Goal: Information Seeking & Learning: Learn about a topic

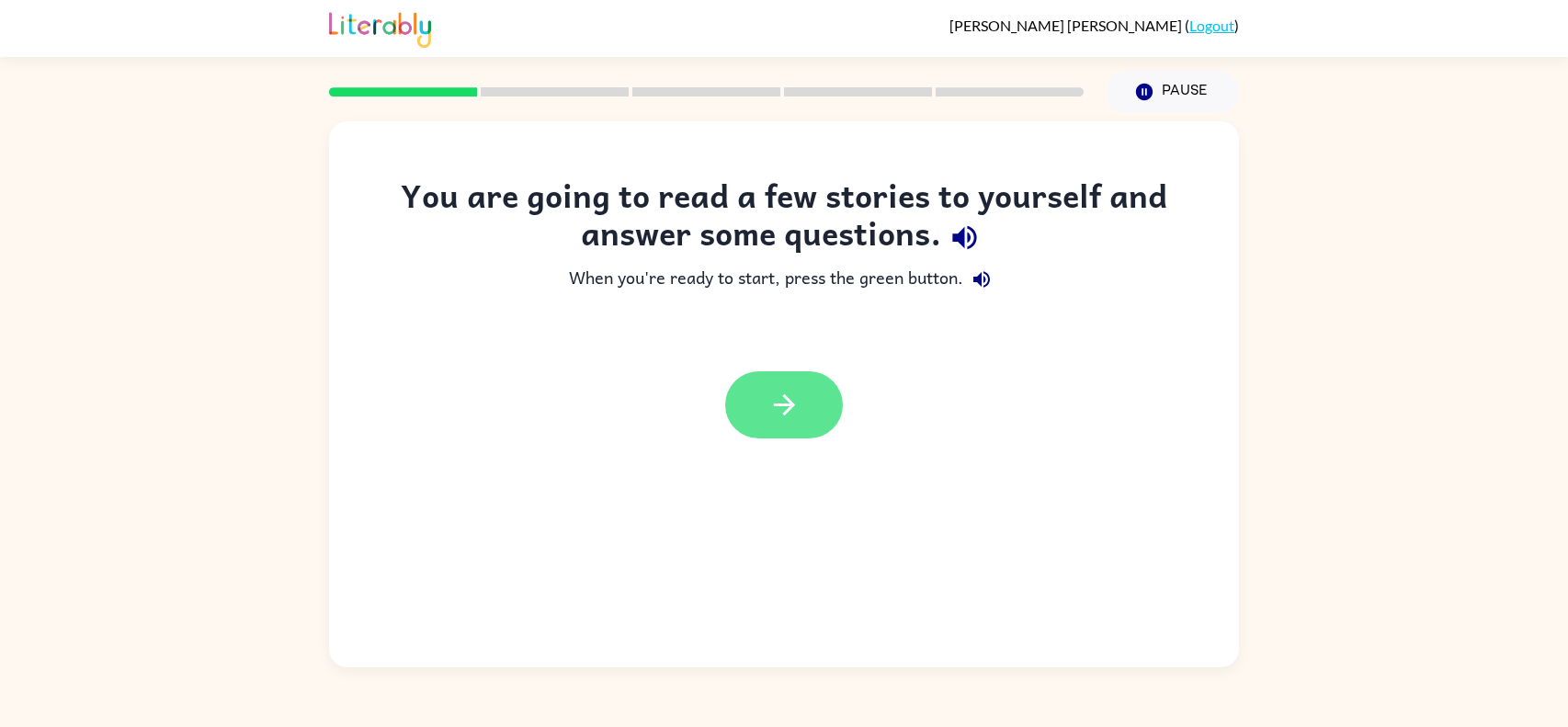
click at [785, 407] on icon "button" at bounding box center [784, 404] width 32 height 32
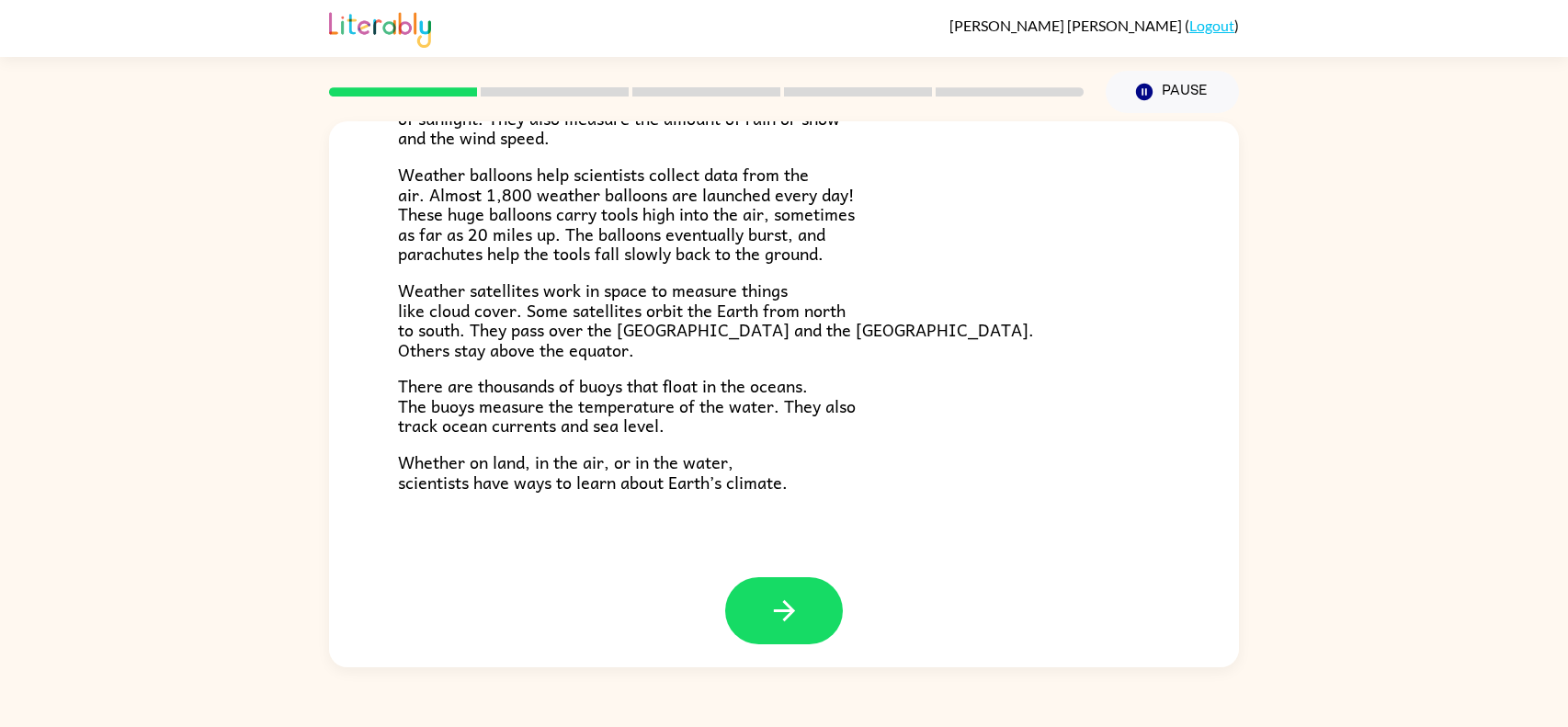
scroll to position [492, 0]
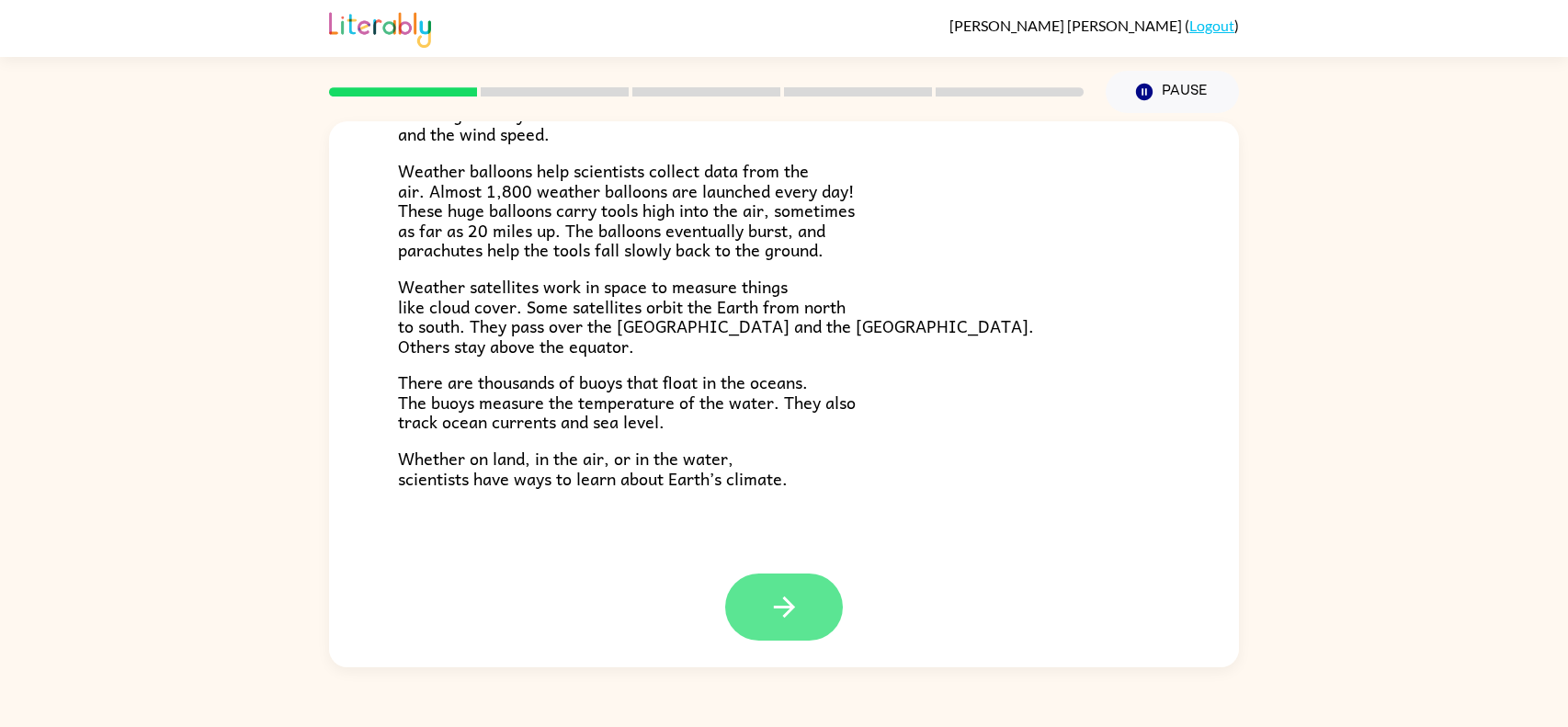
click at [784, 603] on icon "button" at bounding box center [784, 607] width 32 height 32
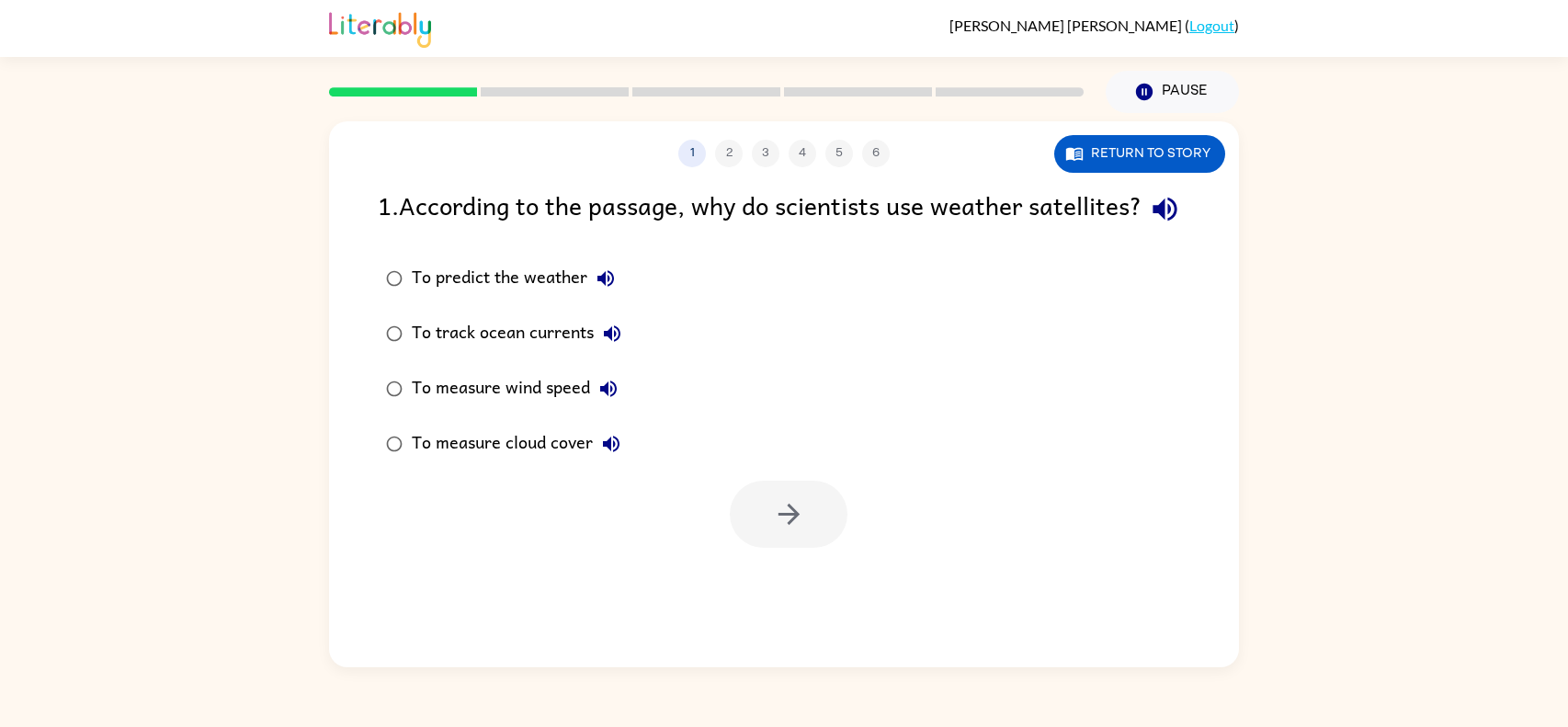
scroll to position [0, 0]
click at [1093, 158] on button "Return to story" at bounding box center [1139, 154] width 171 height 37
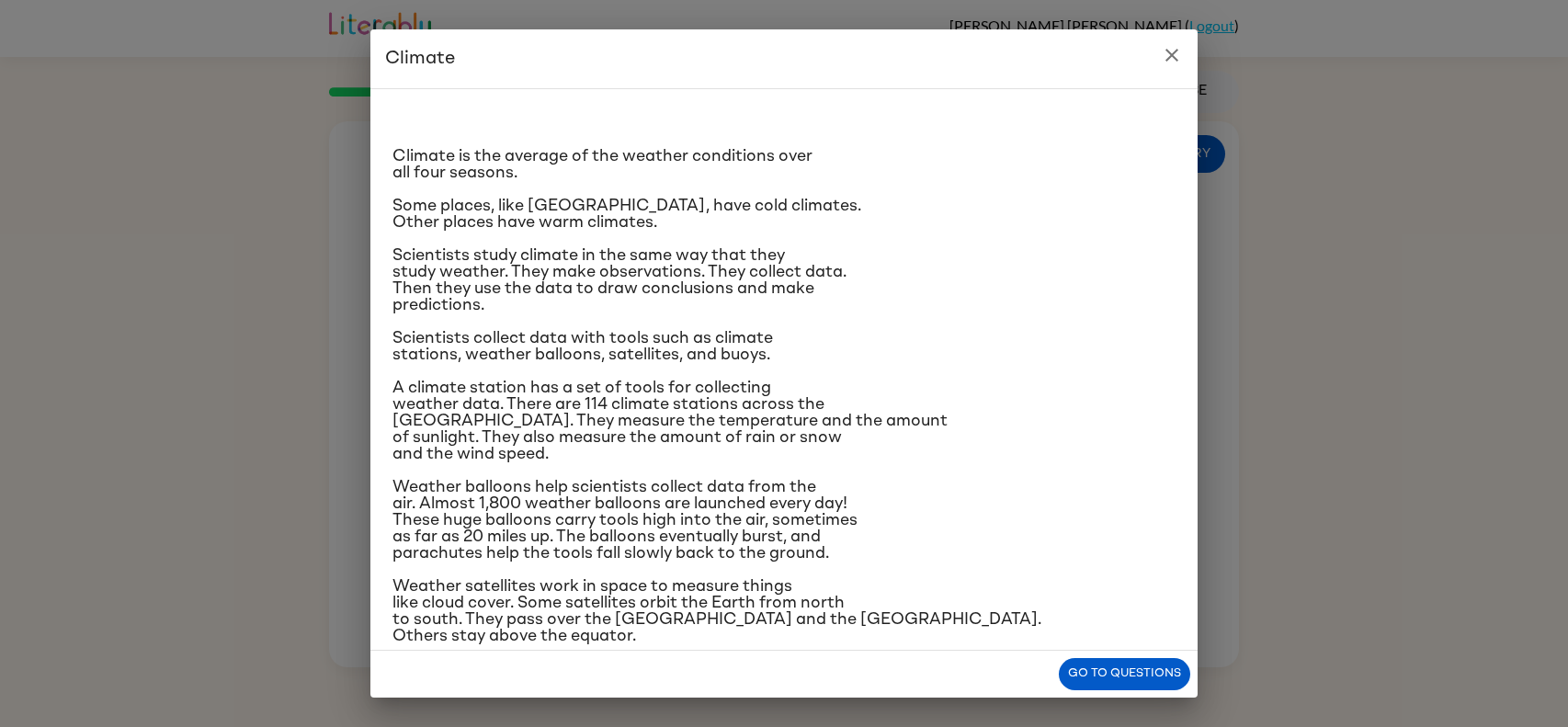
scroll to position [134, 0]
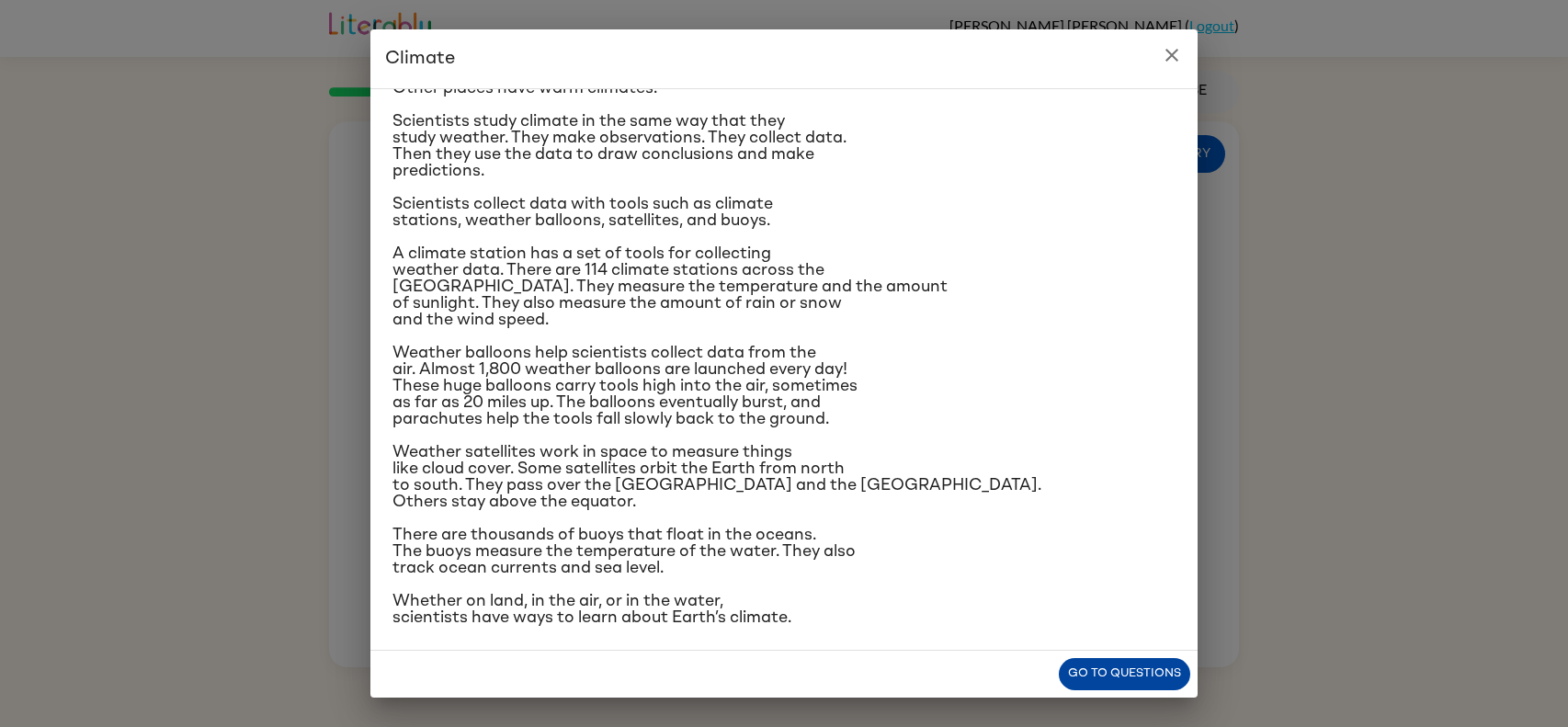
click at [1146, 678] on button "Go to questions" at bounding box center [1125, 674] width 131 height 32
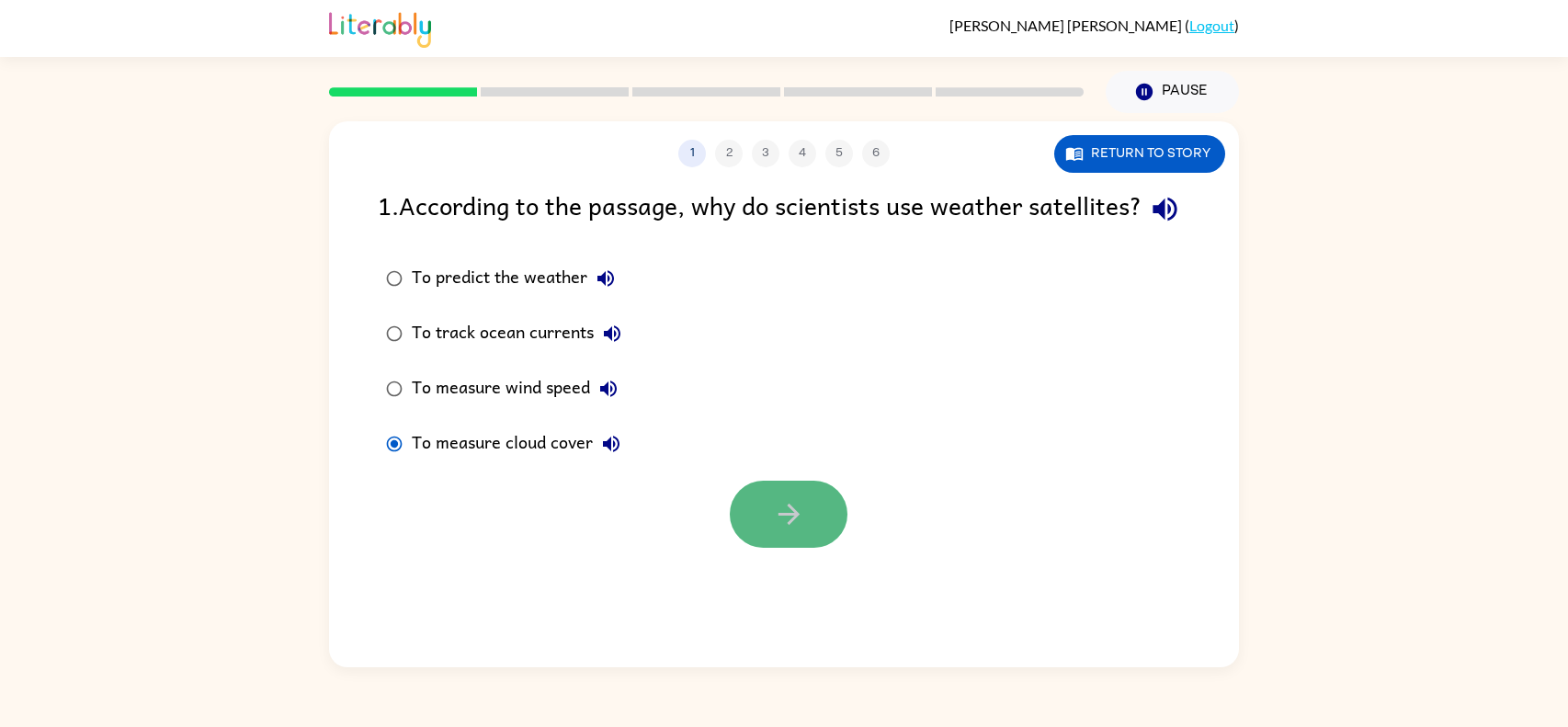
click at [828, 545] on button "button" at bounding box center [788, 514] width 118 height 67
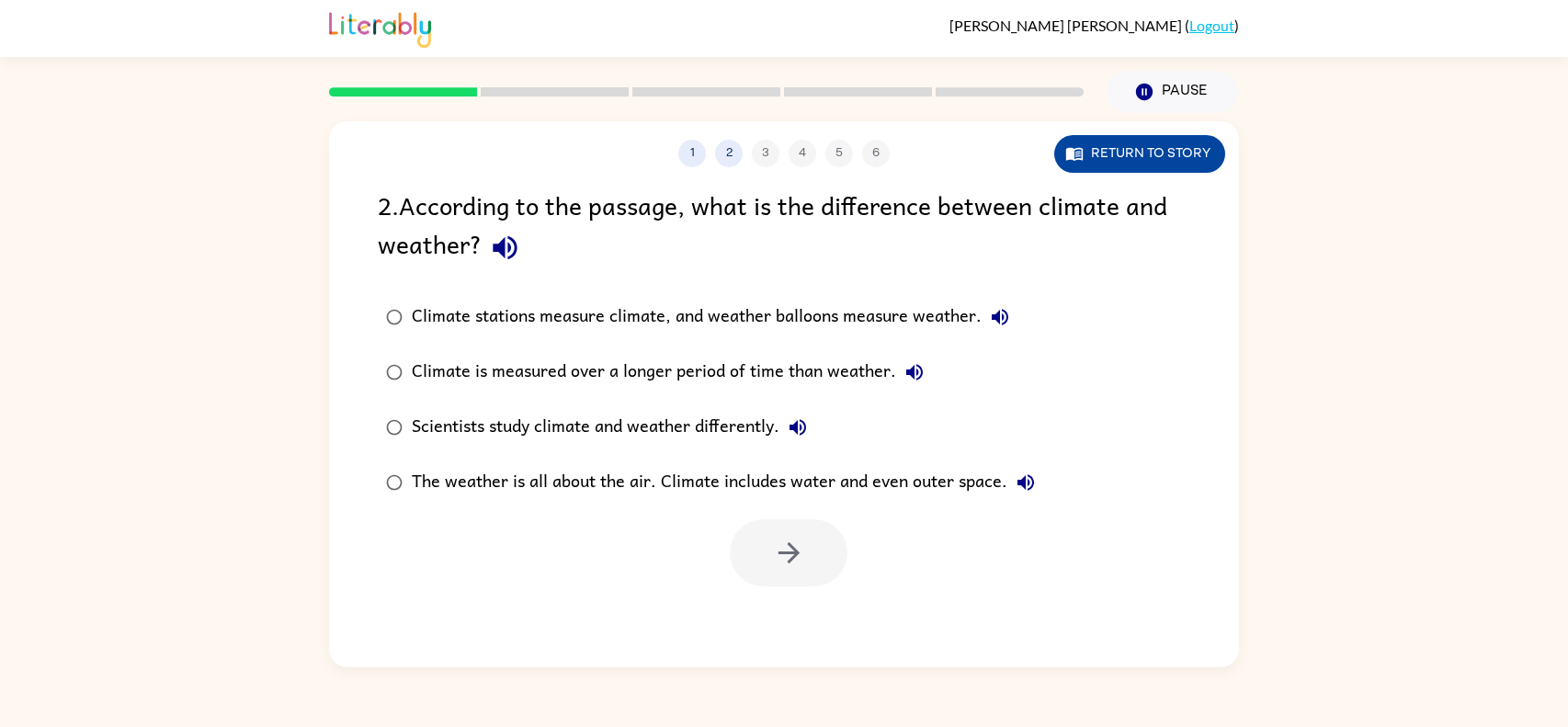
click at [1166, 143] on button "Return to story" at bounding box center [1139, 154] width 171 height 37
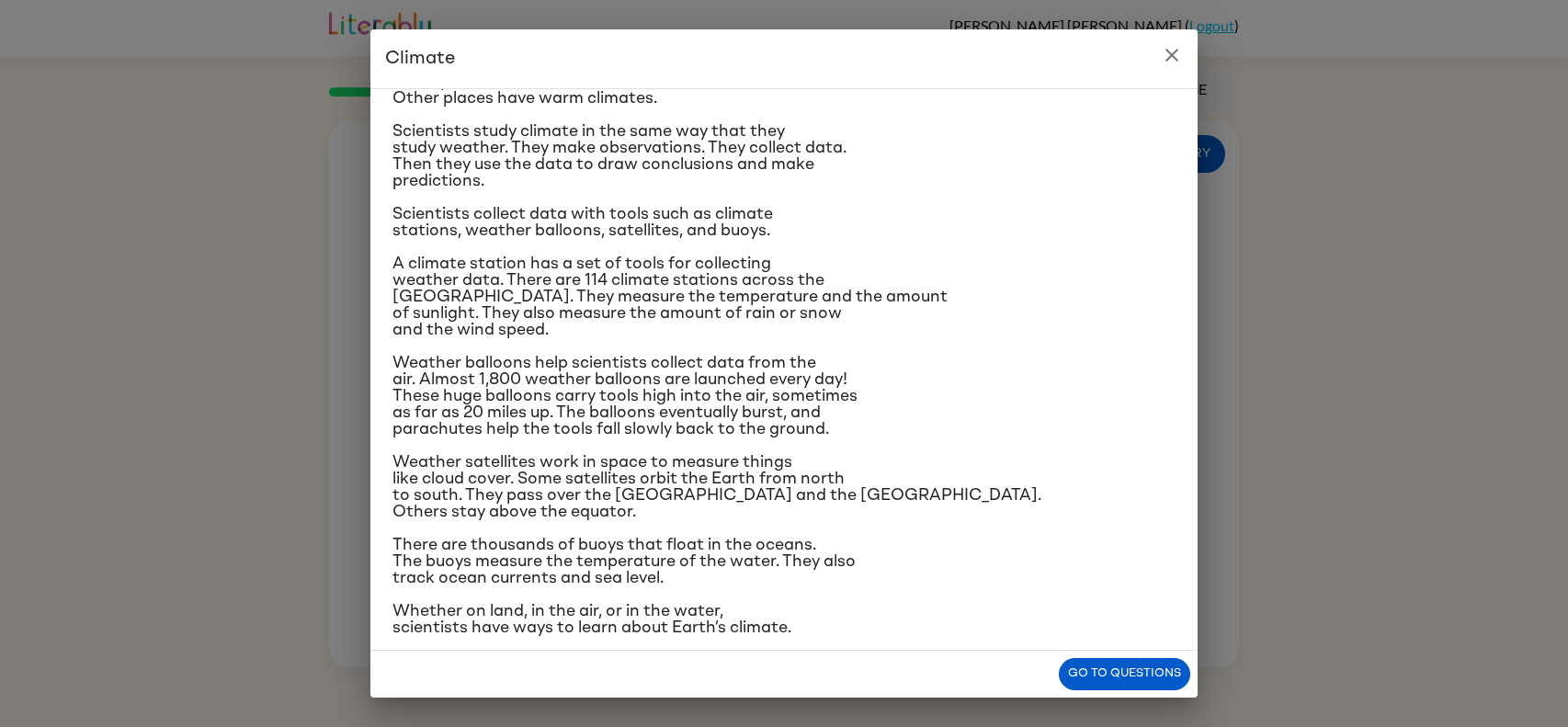
scroll to position [108, 0]
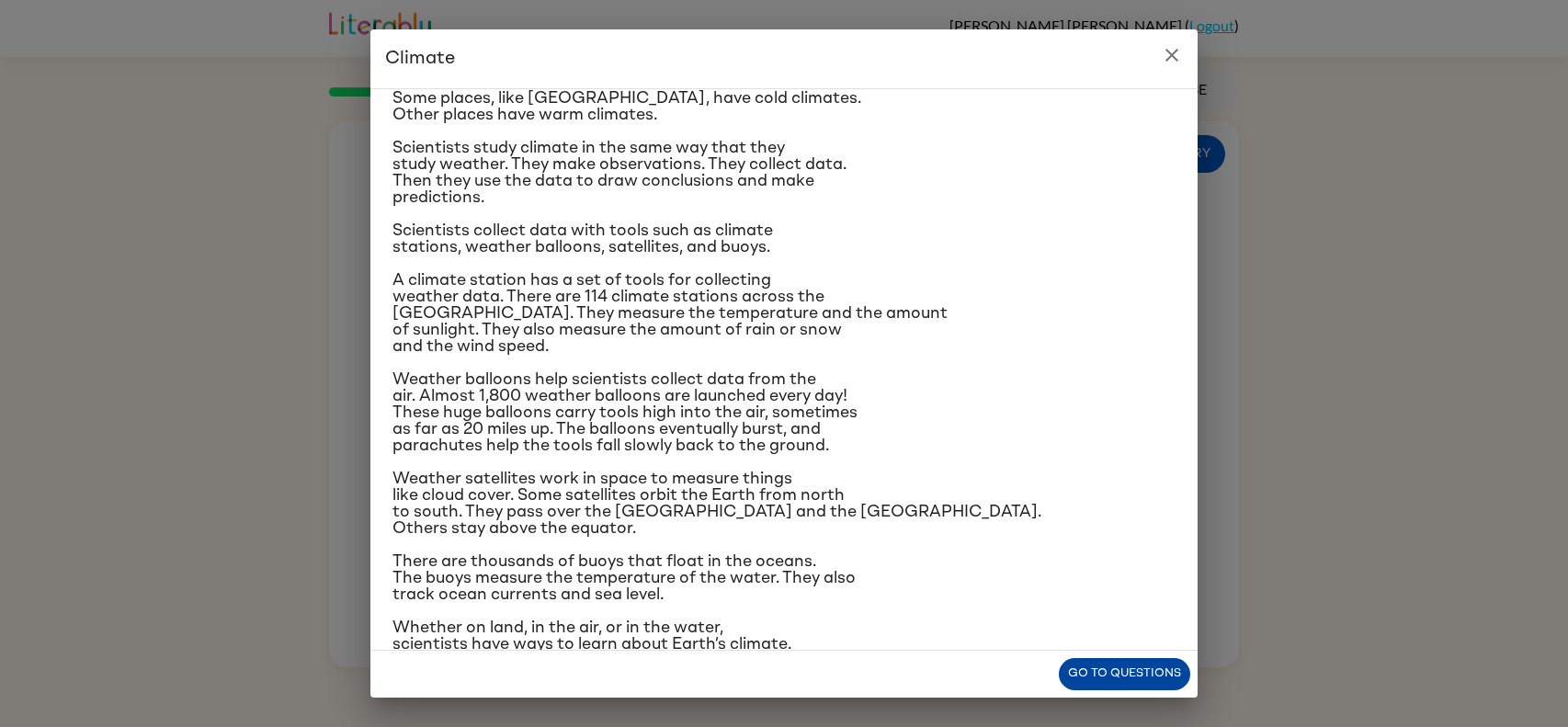
click at [1121, 676] on button "Go to questions" at bounding box center [1125, 674] width 131 height 32
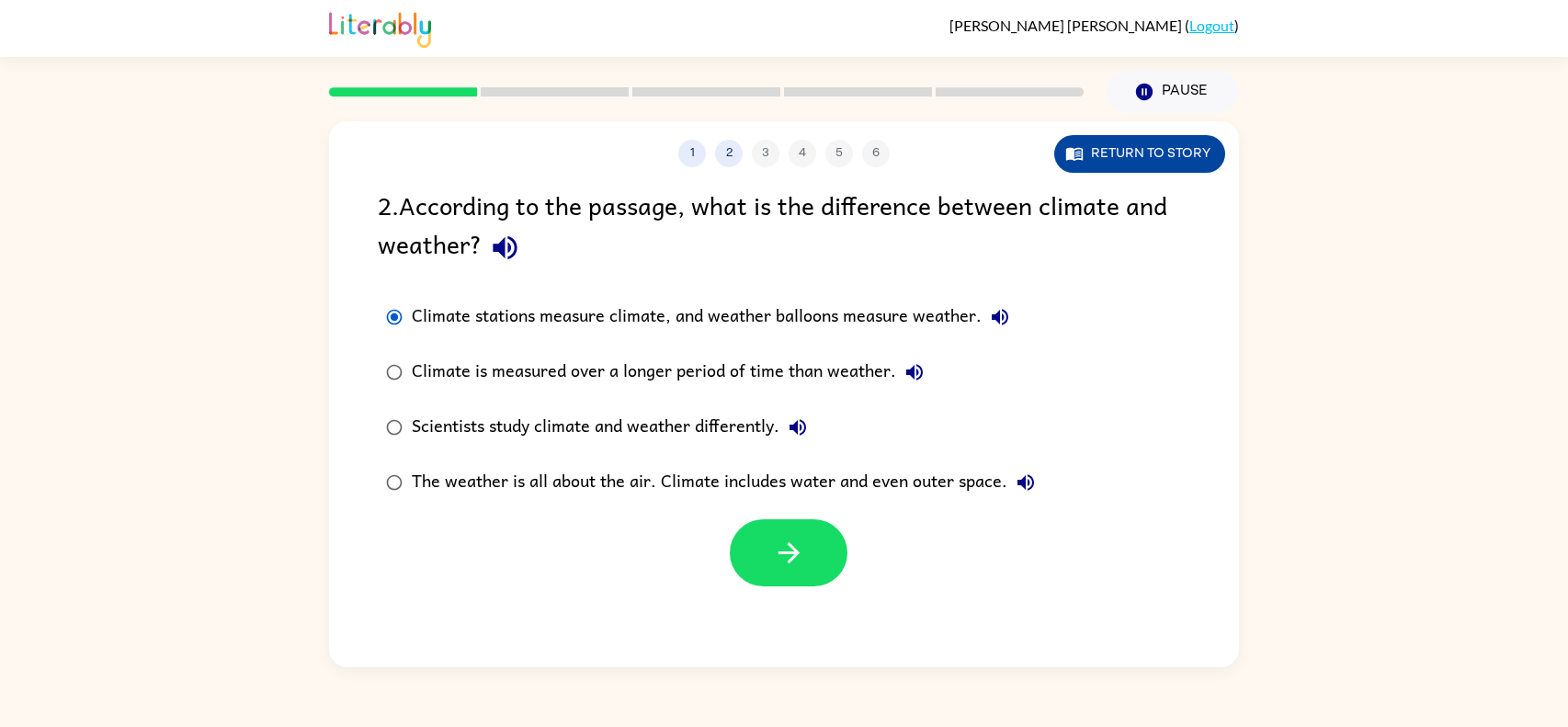
click at [1135, 166] on button "Return to story" at bounding box center [1139, 154] width 171 height 37
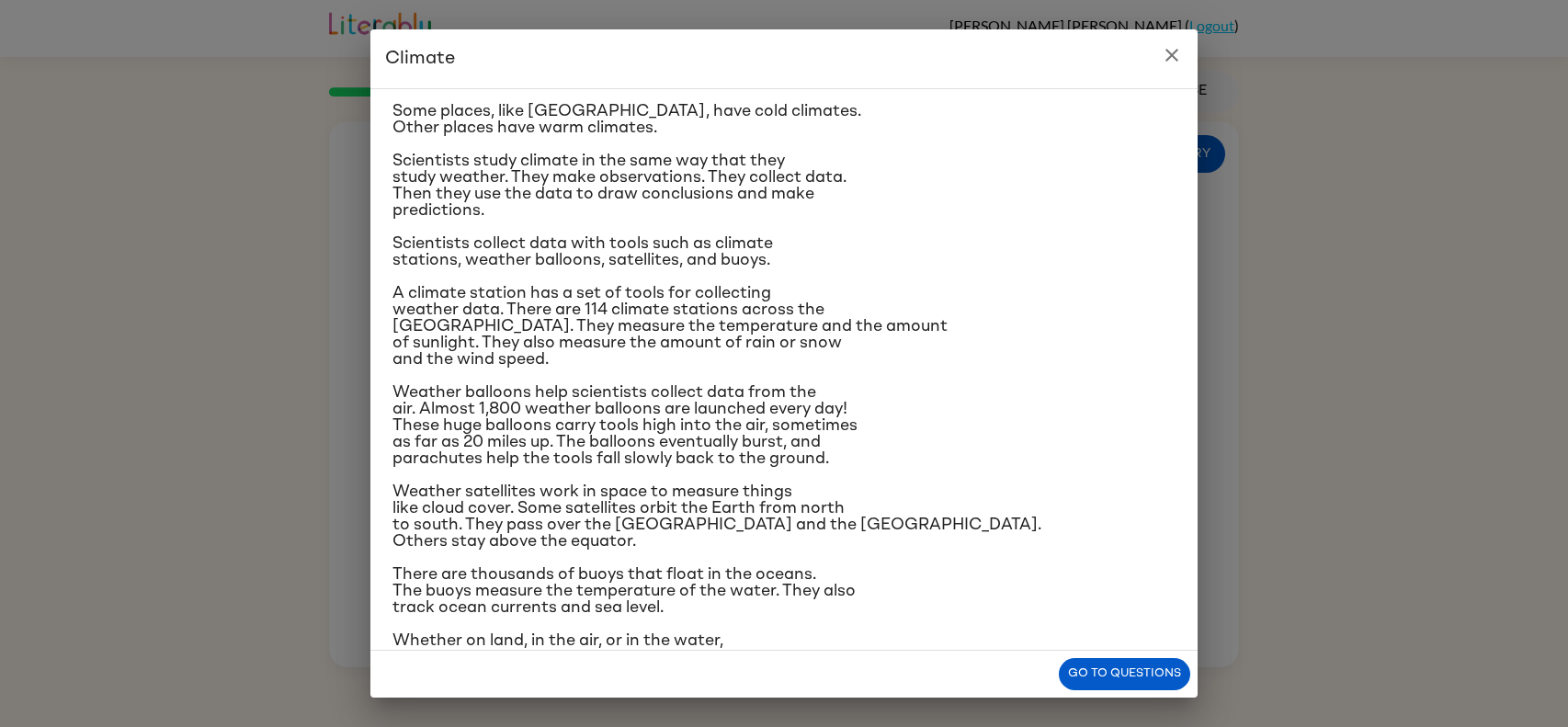
scroll to position [106, 0]
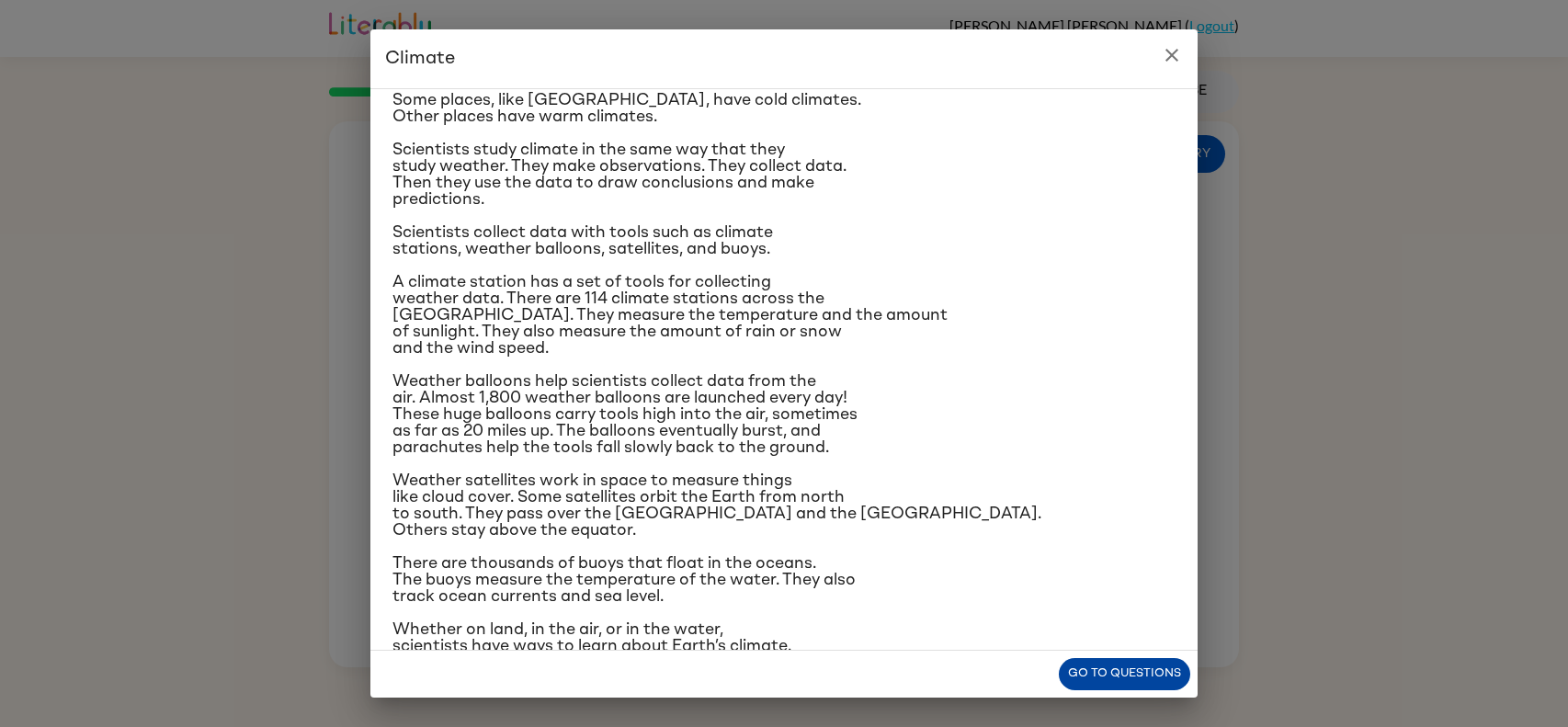
click at [1153, 679] on button "Go to questions" at bounding box center [1125, 674] width 131 height 32
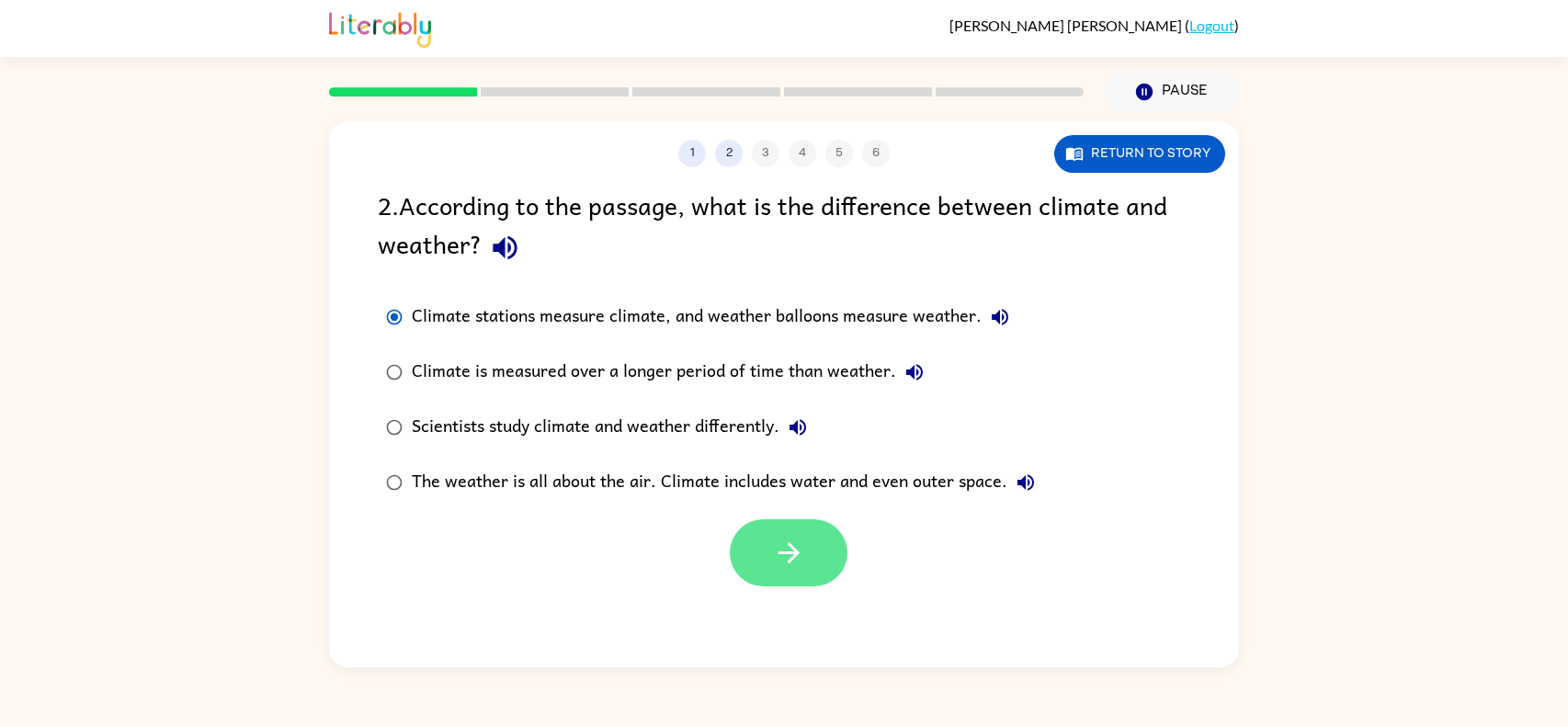
click at [777, 543] on icon "button" at bounding box center [788, 552] width 32 height 32
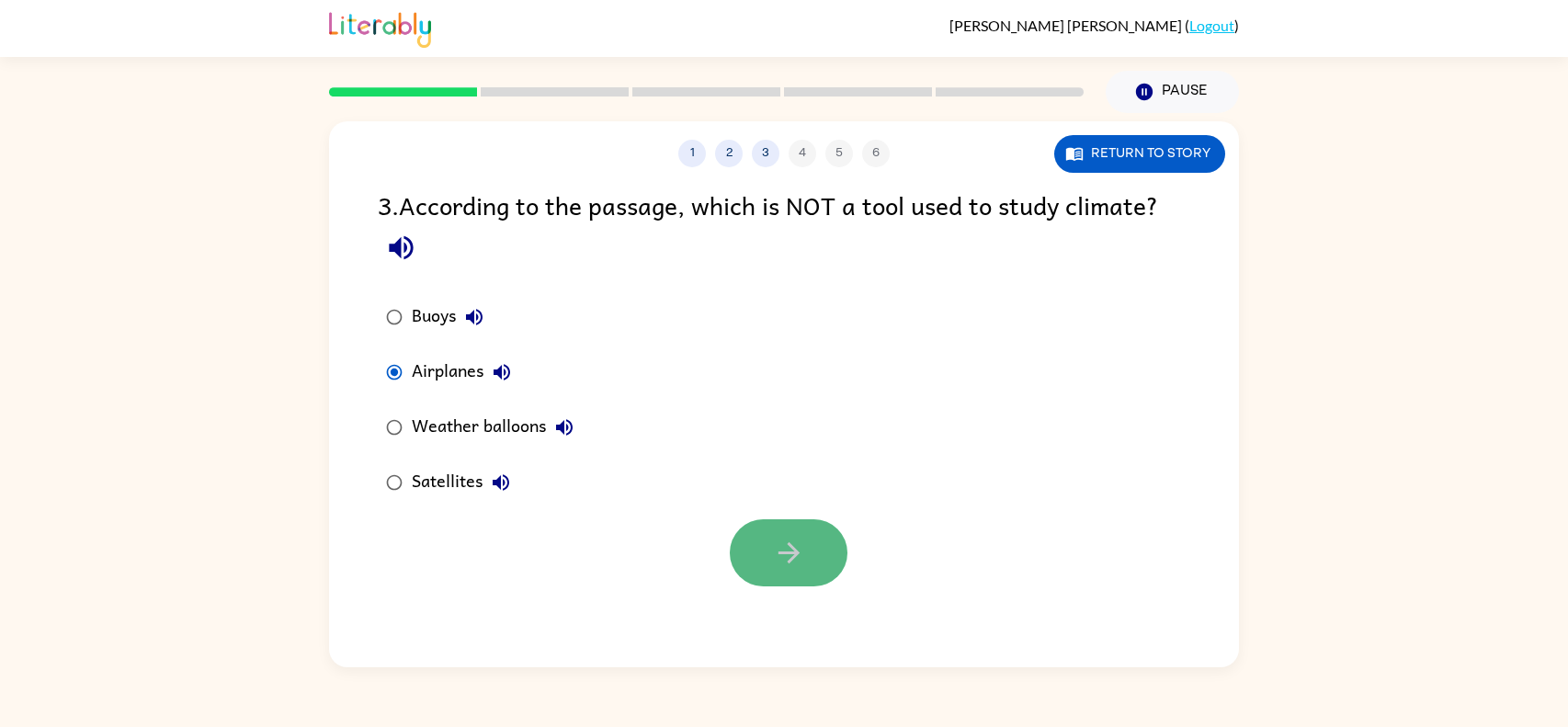
click at [813, 571] on button "button" at bounding box center [788, 553] width 118 height 67
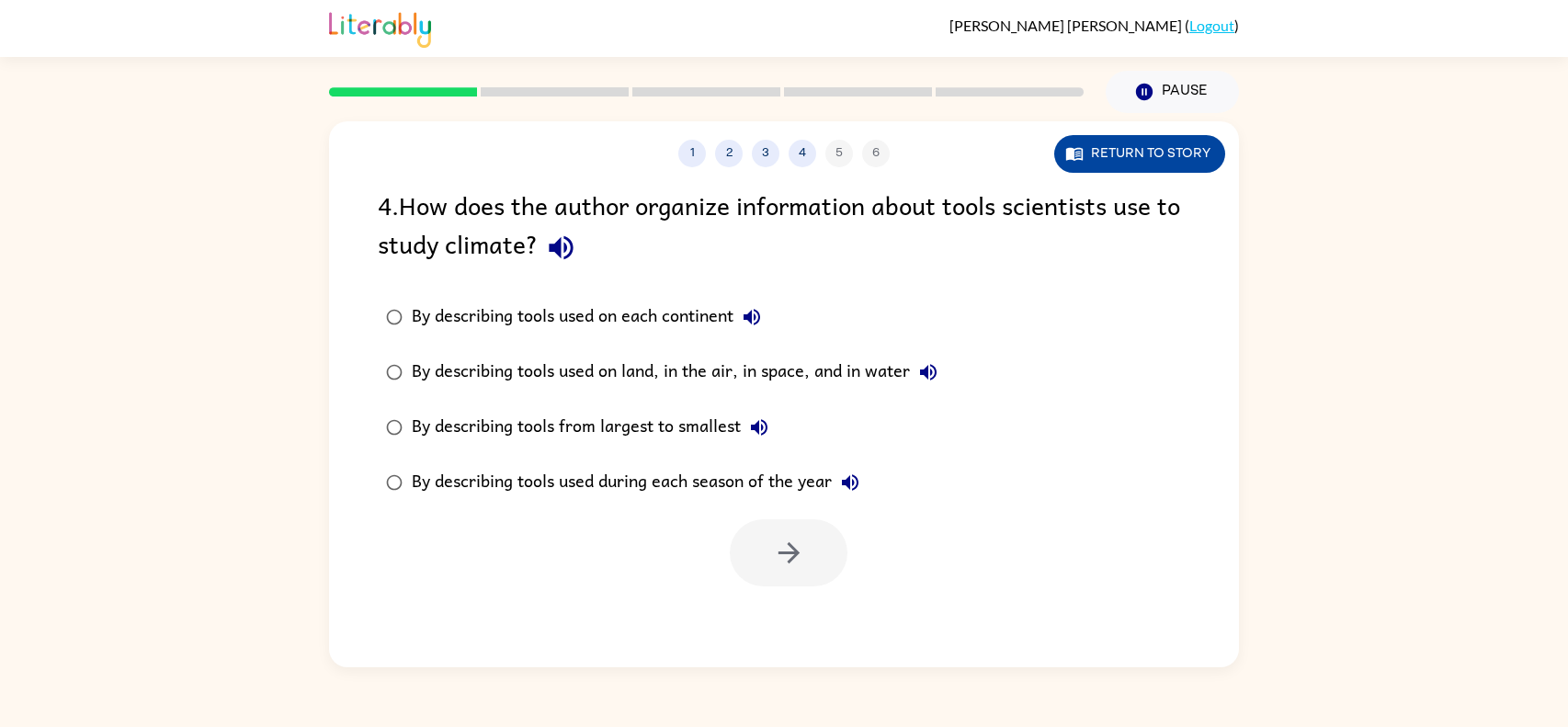
click at [1140, 154] on button "Return to story" at bounding box center [1139, 154] width 171 height 37
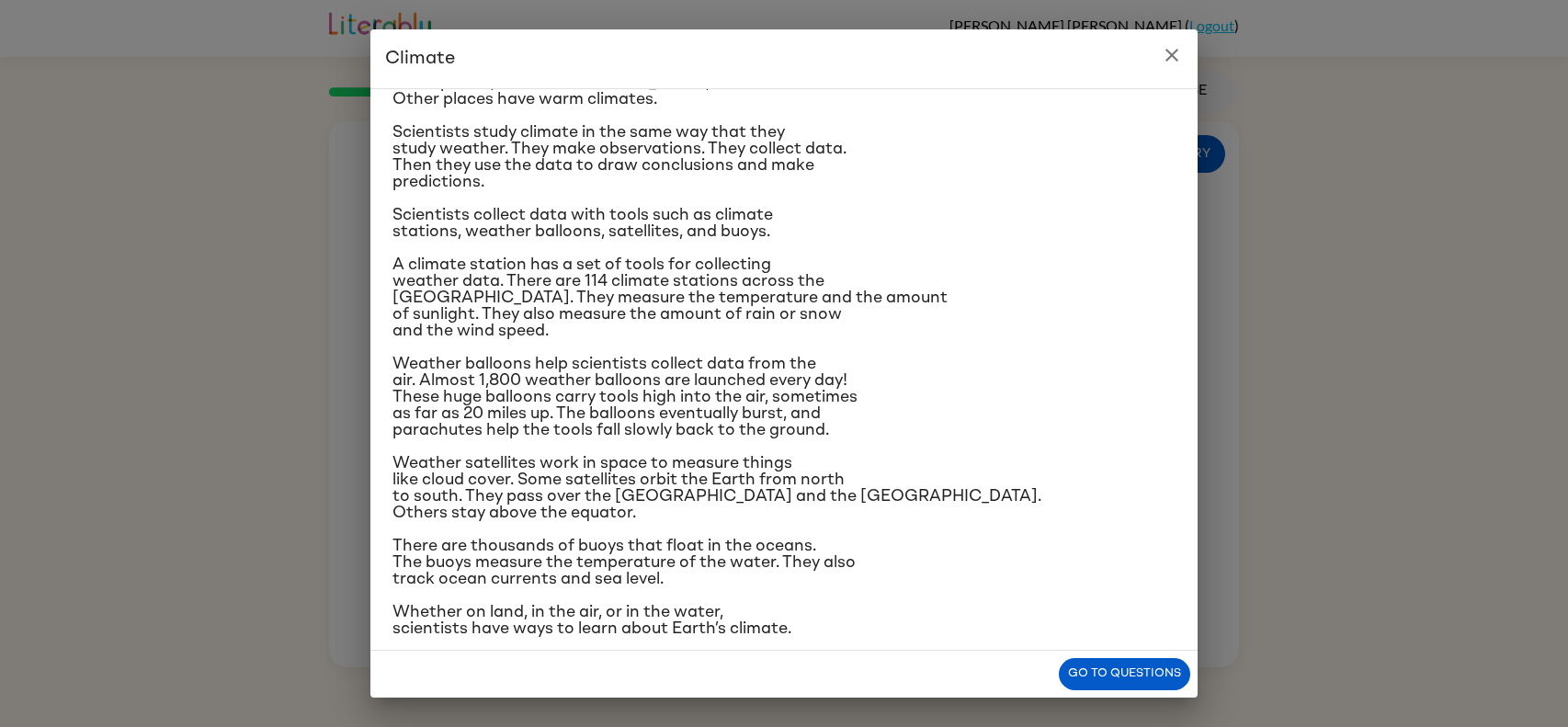
scroll to position [117, 0]
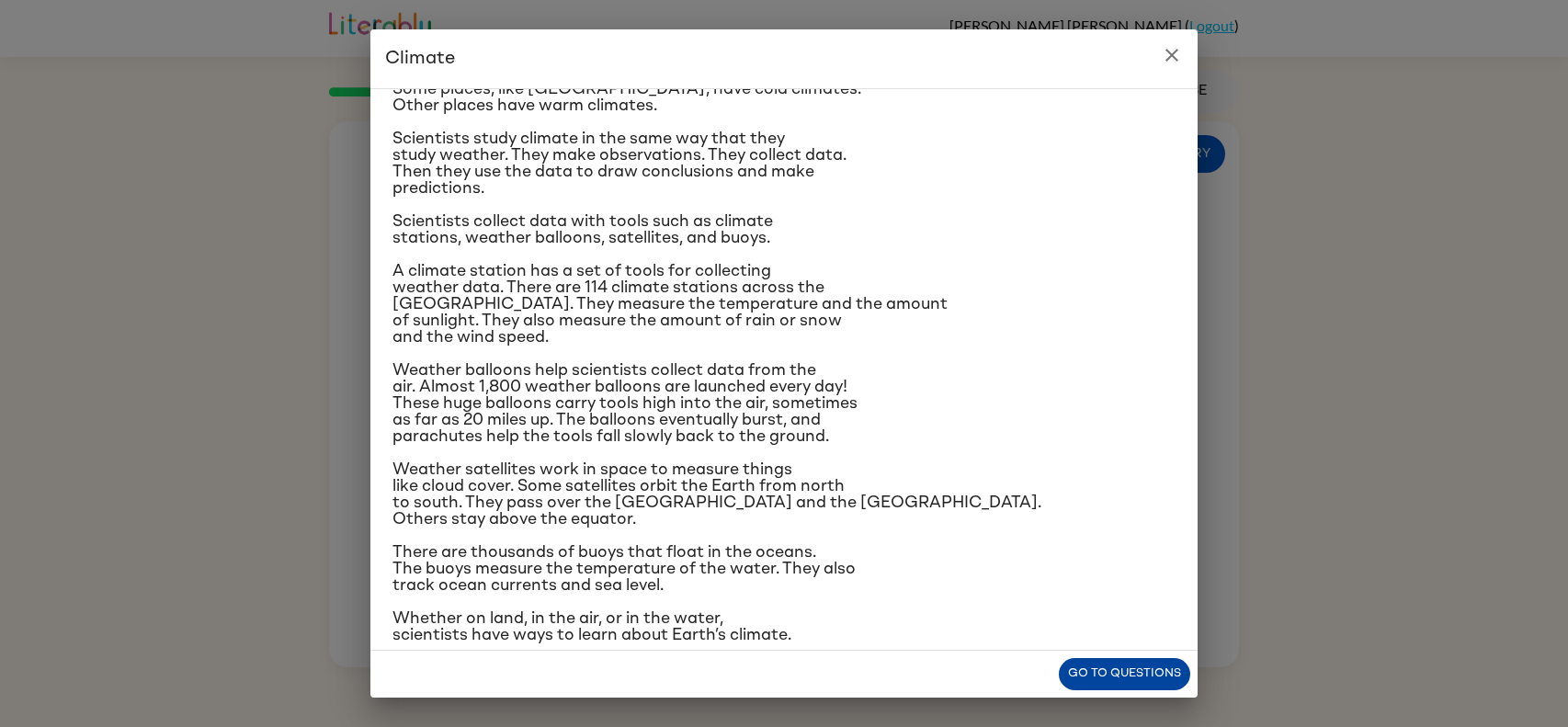
click at [1126, 685] on button "Go to questions" at bounding box center [1125, 674] width 131 height 32
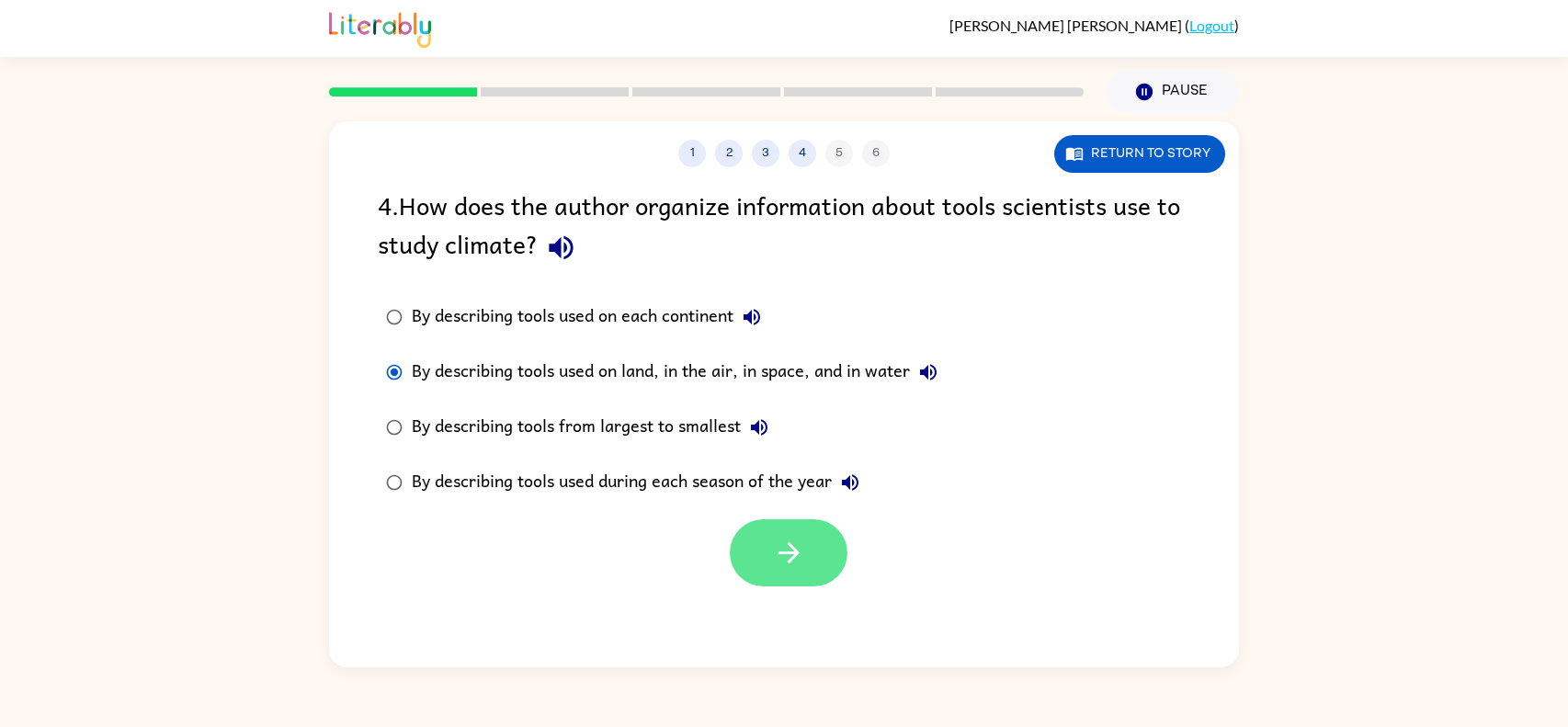
click at [785, 567] on icon "button" at bounding box center [788, 552] width 32 height 32
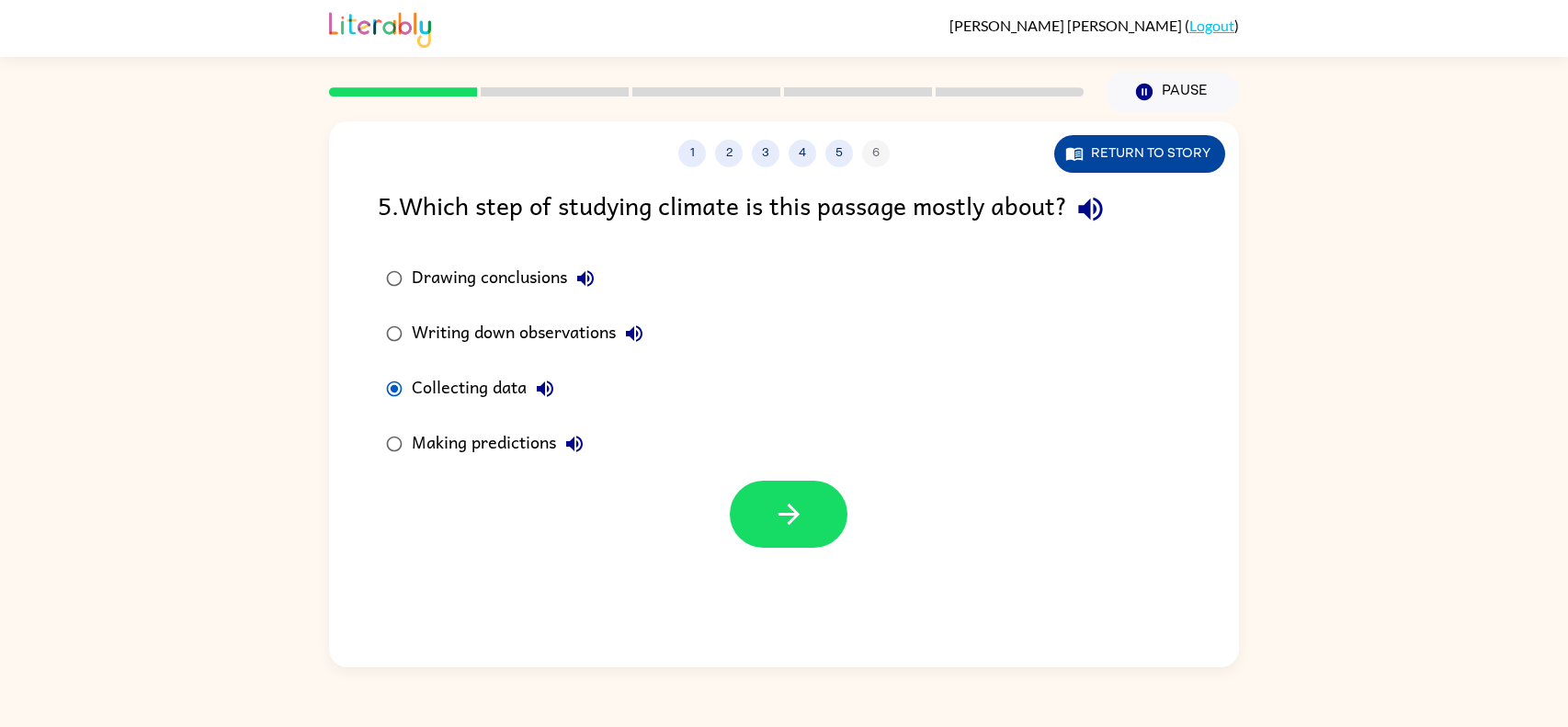
click at [1192, 151] on button "Return to story" at bounding box center [1139, 154] width 171 height 37
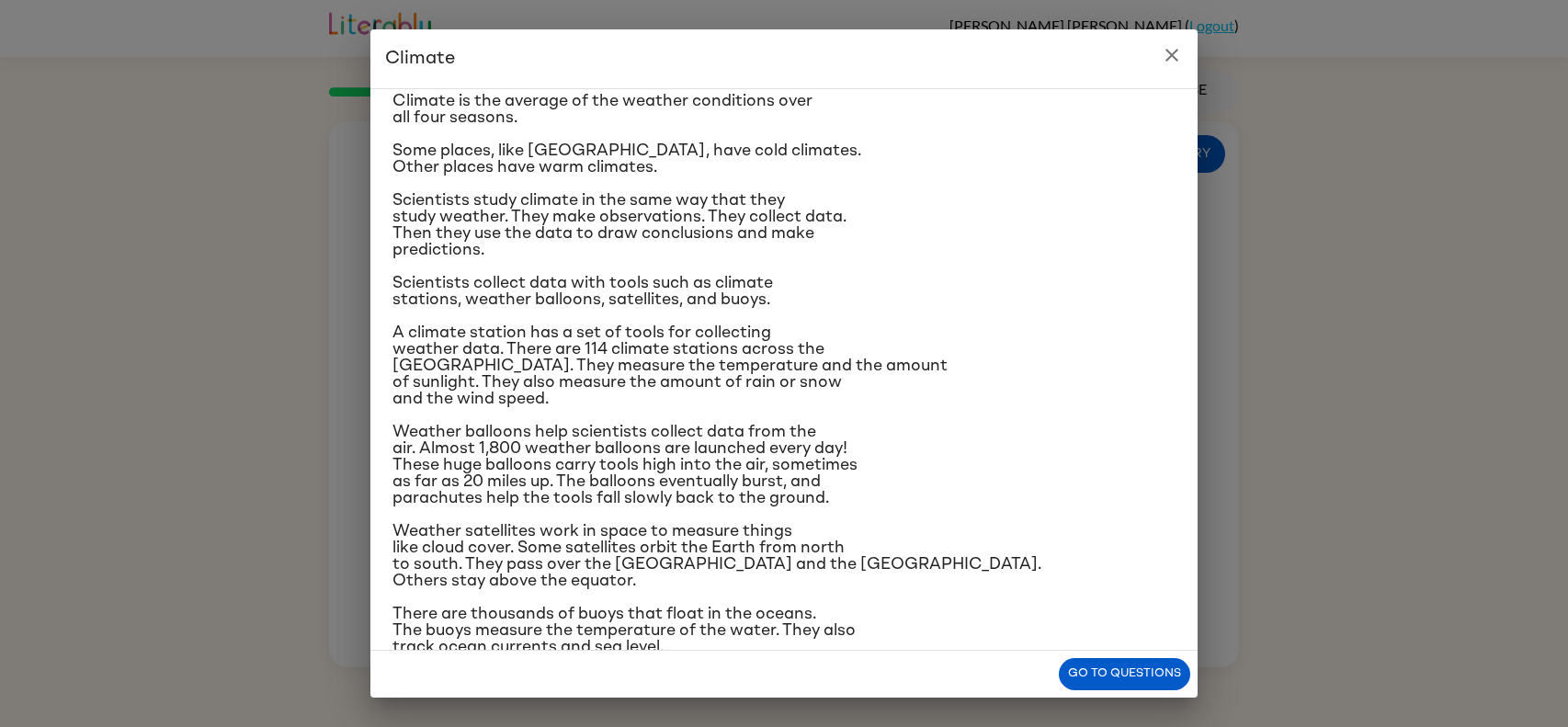
scroll to position [56, 0]
click at [1135, 684] on button "Go to questions" at bounding box center [1125, 674] width 131 height 32
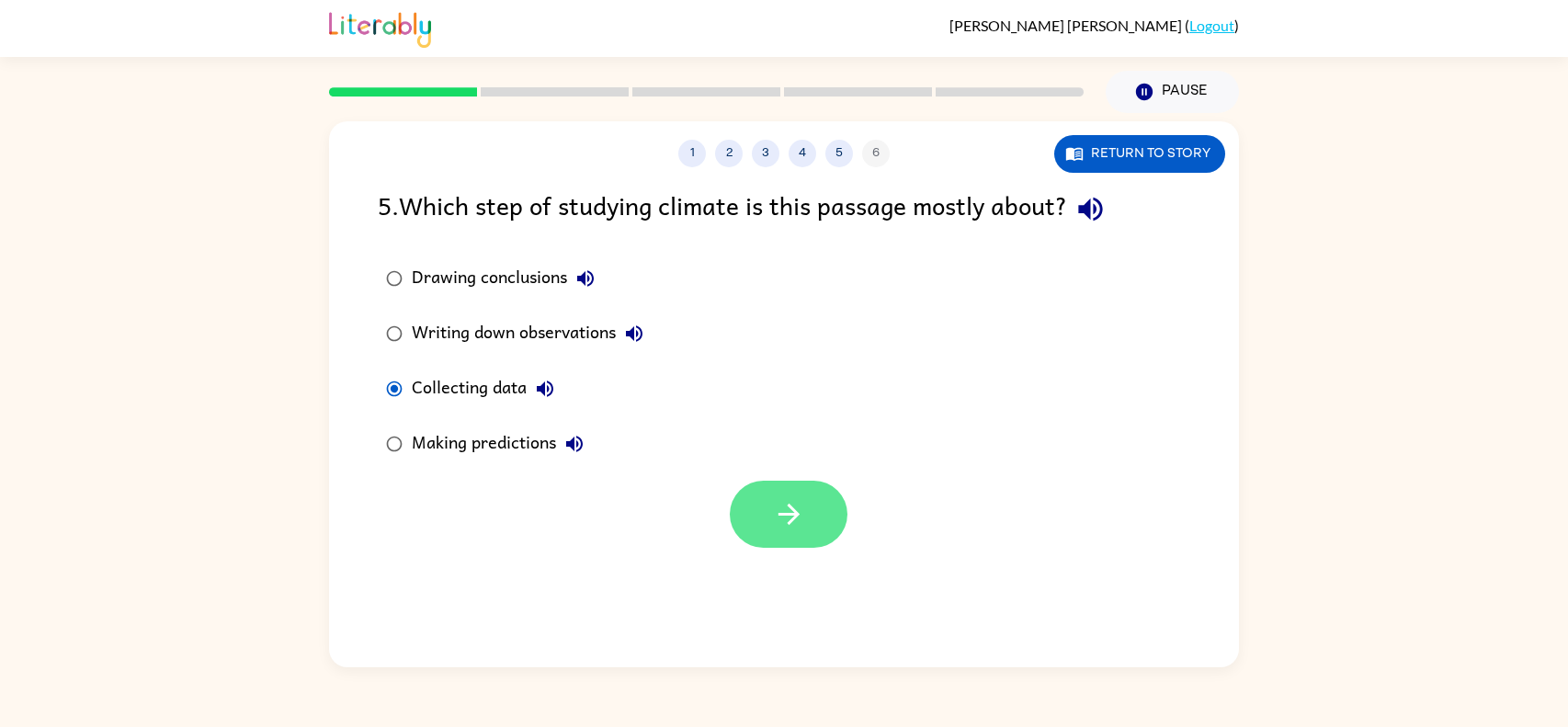
click at [754, 524] on button "button" at bounding box center [788, 514] width 118 height 67
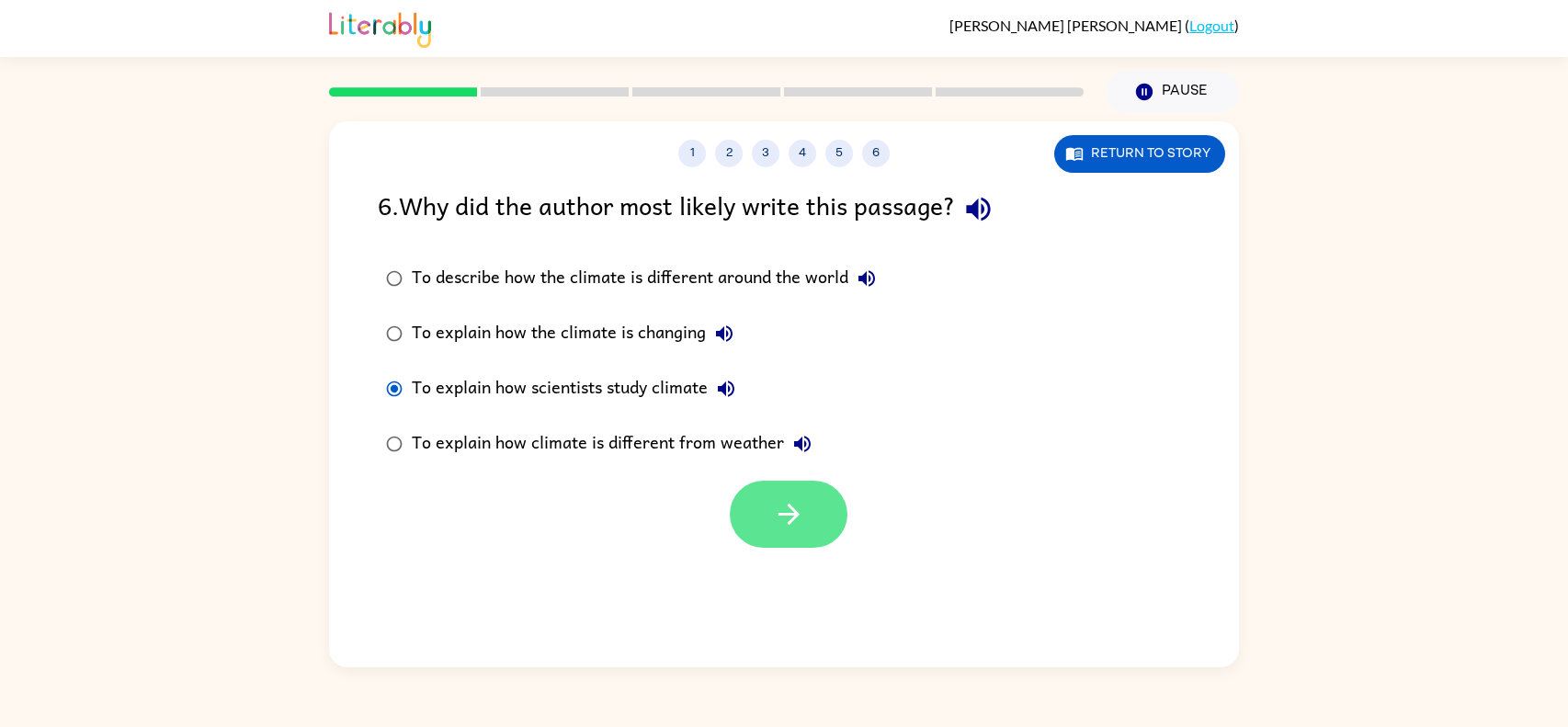
click at [795, 495] on button "button" at bounding box center [788, 514] width 118 height 67
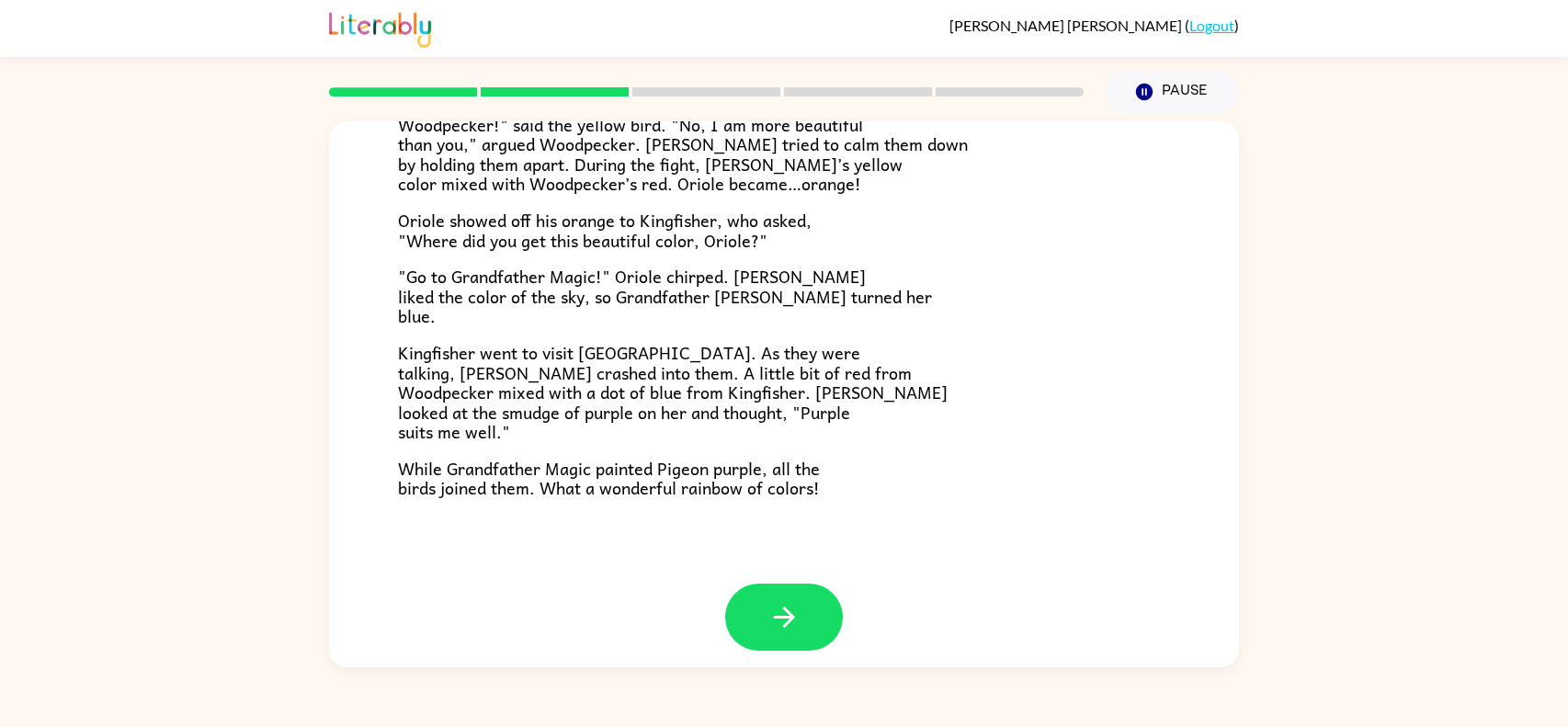
scroll to position [453, 0]
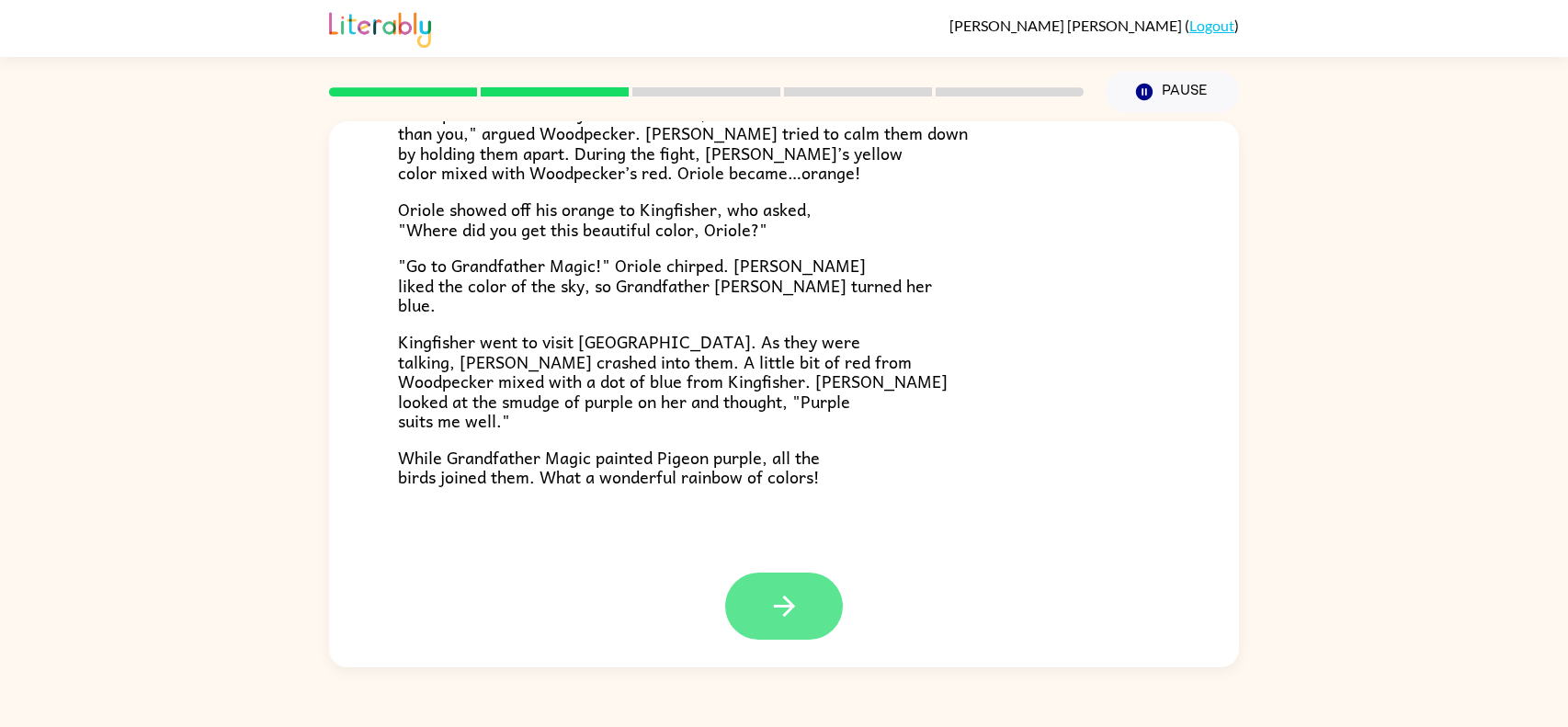
click at [802, 610] on button "button" at bounding box center [784, 606] width 118 height 67
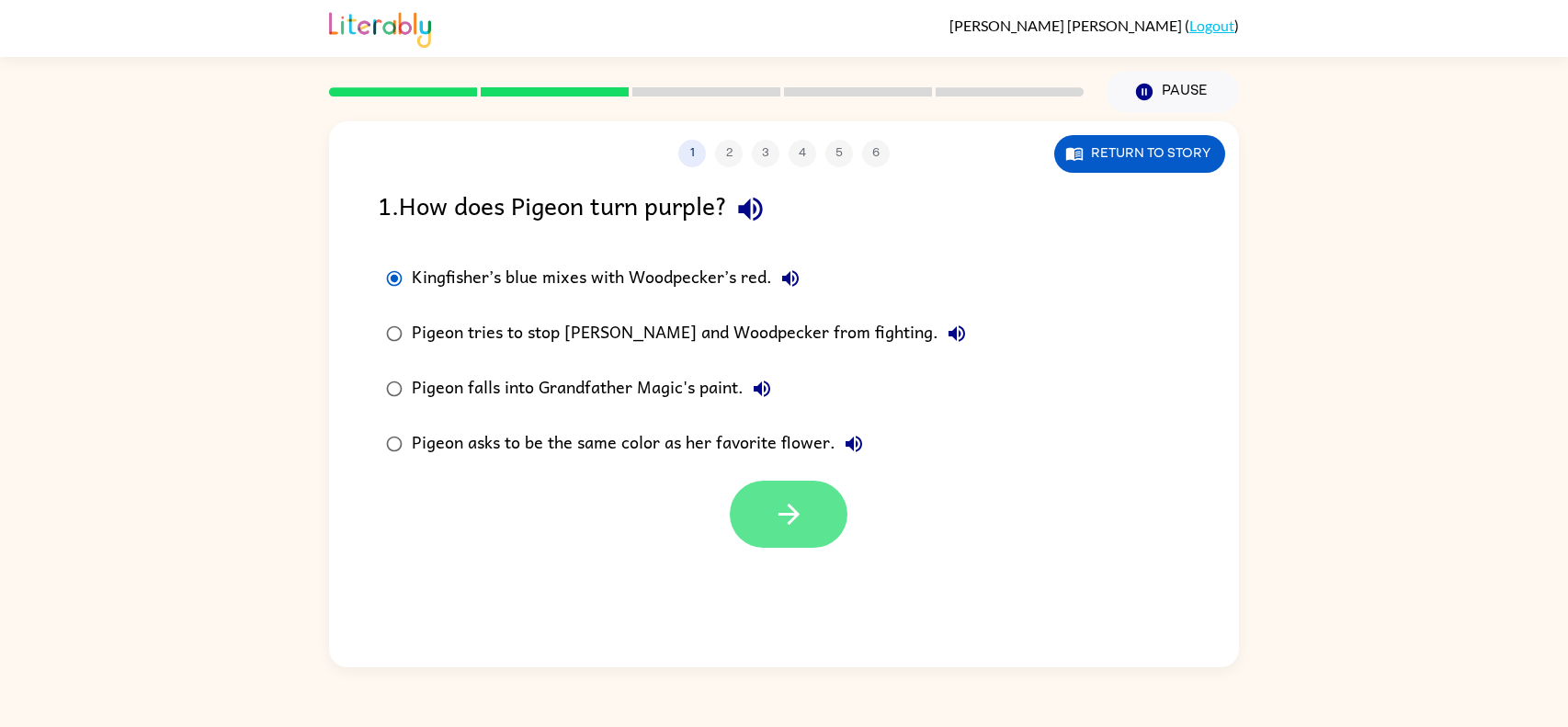
click at [794, 527] on icon "button" at bounding box center [788, 514] width 32 height 32
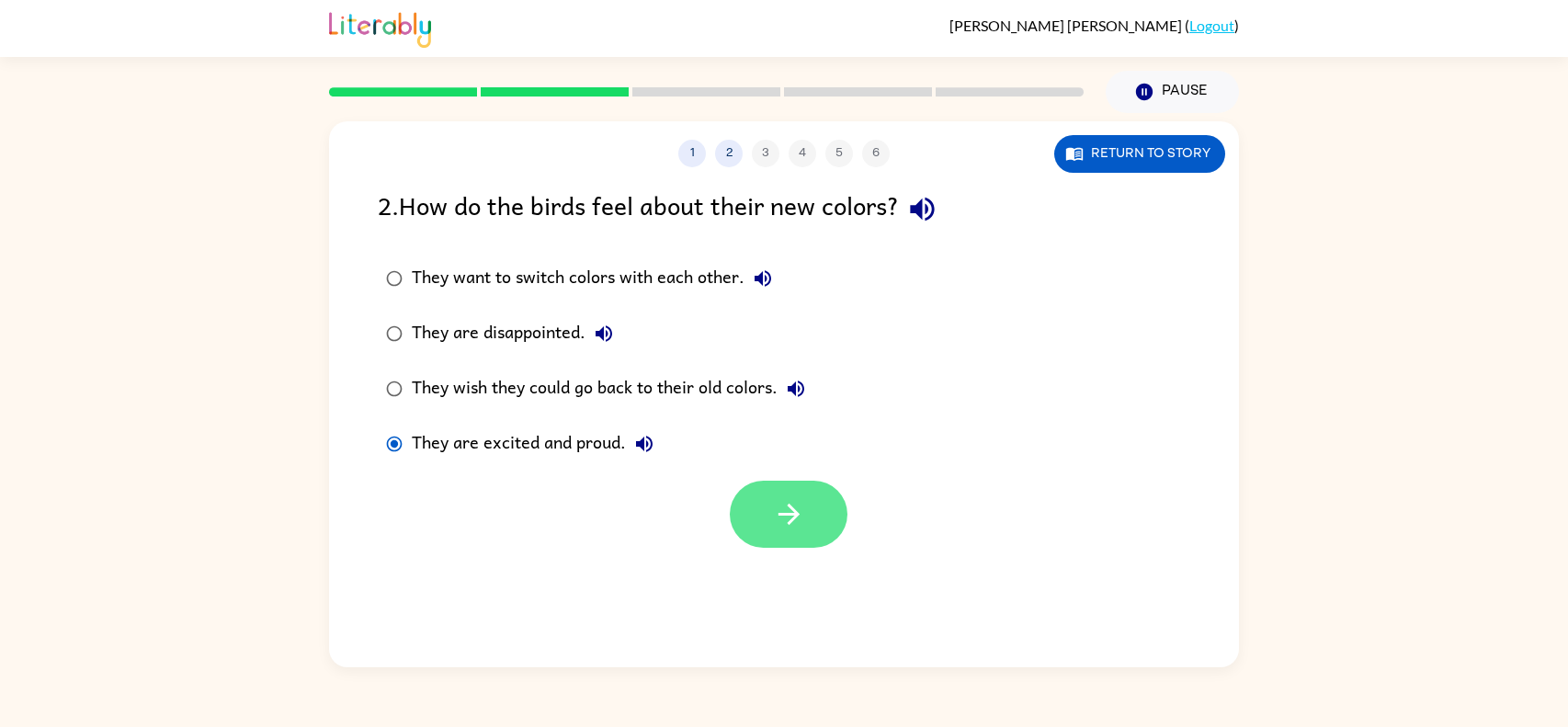
click at [823, 521] on button "button" at bounding box center [788, 514] width 118 height 67
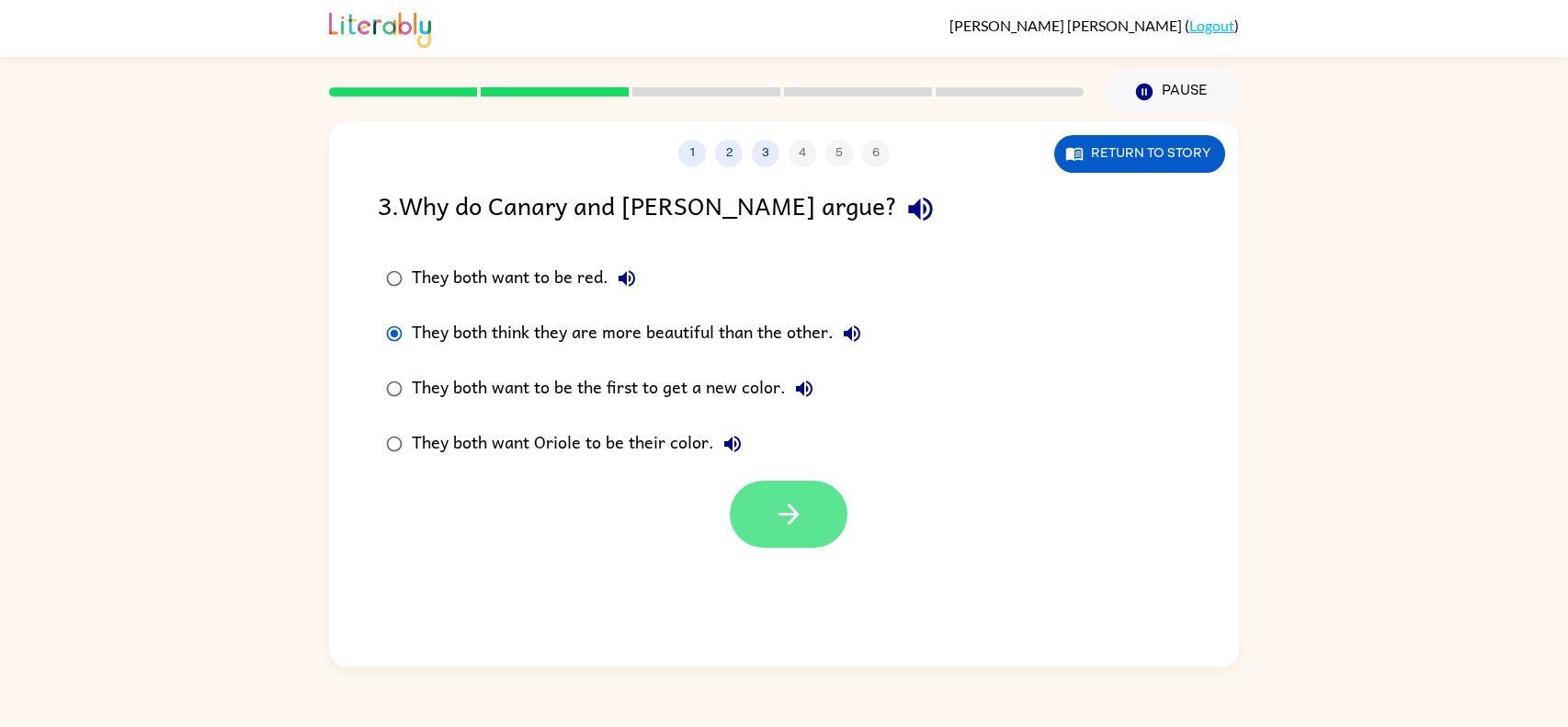
click at [792, 529] on icon "button" at bounding box center [788, 514] width 32 height 32
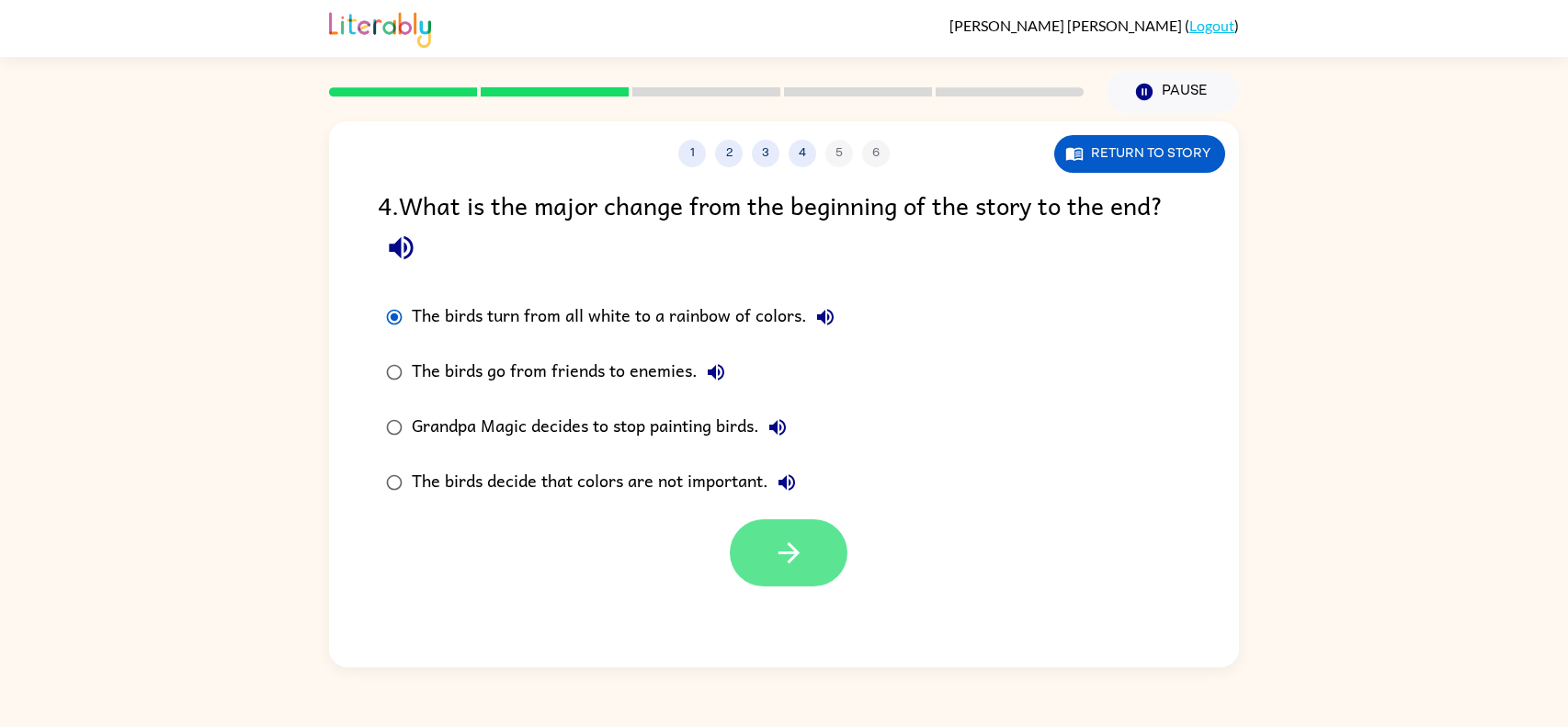
click at [776, 547] on icon "button" at bounding box center [788, 552] width 32 height 32
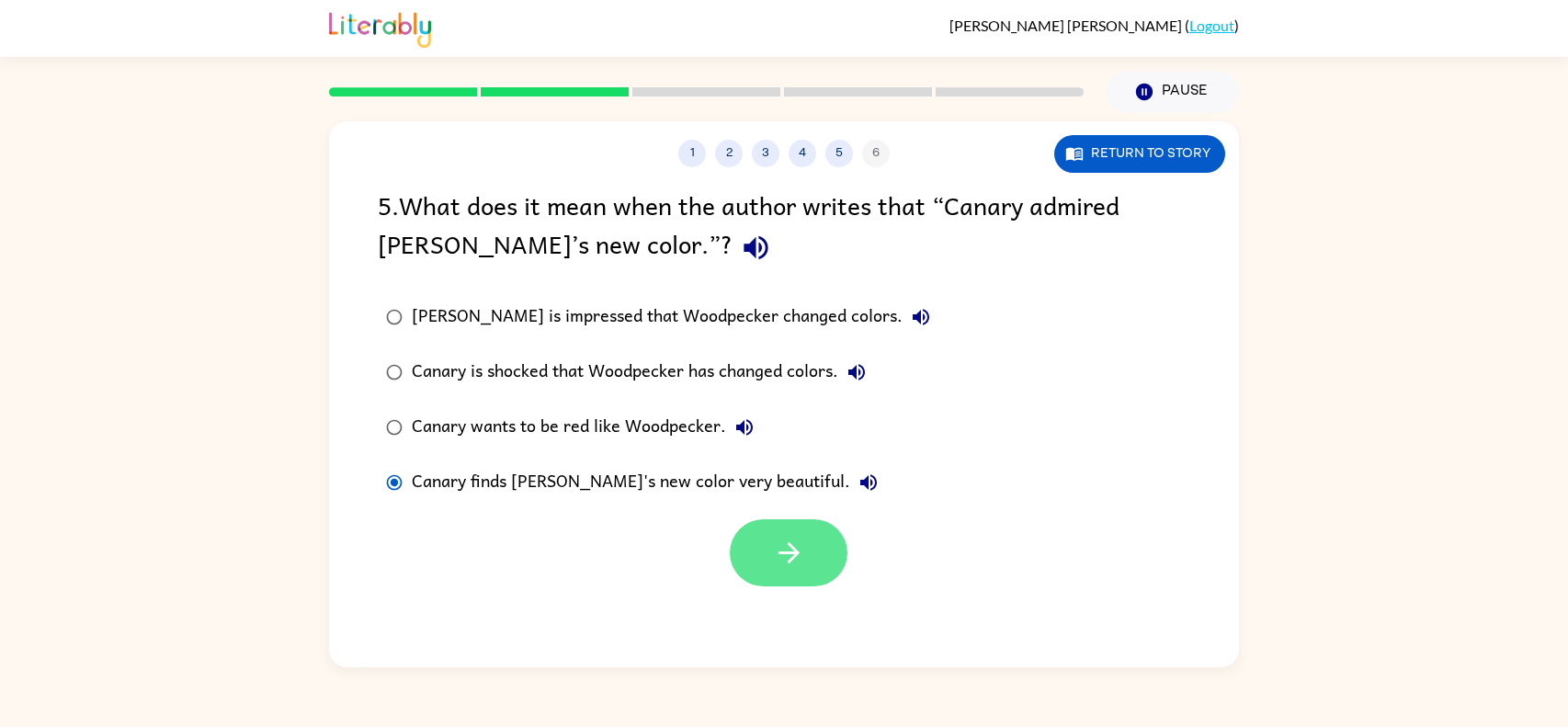
click at [809, 551] on button "button" at bounding box center [788, 553] width 118 height 67
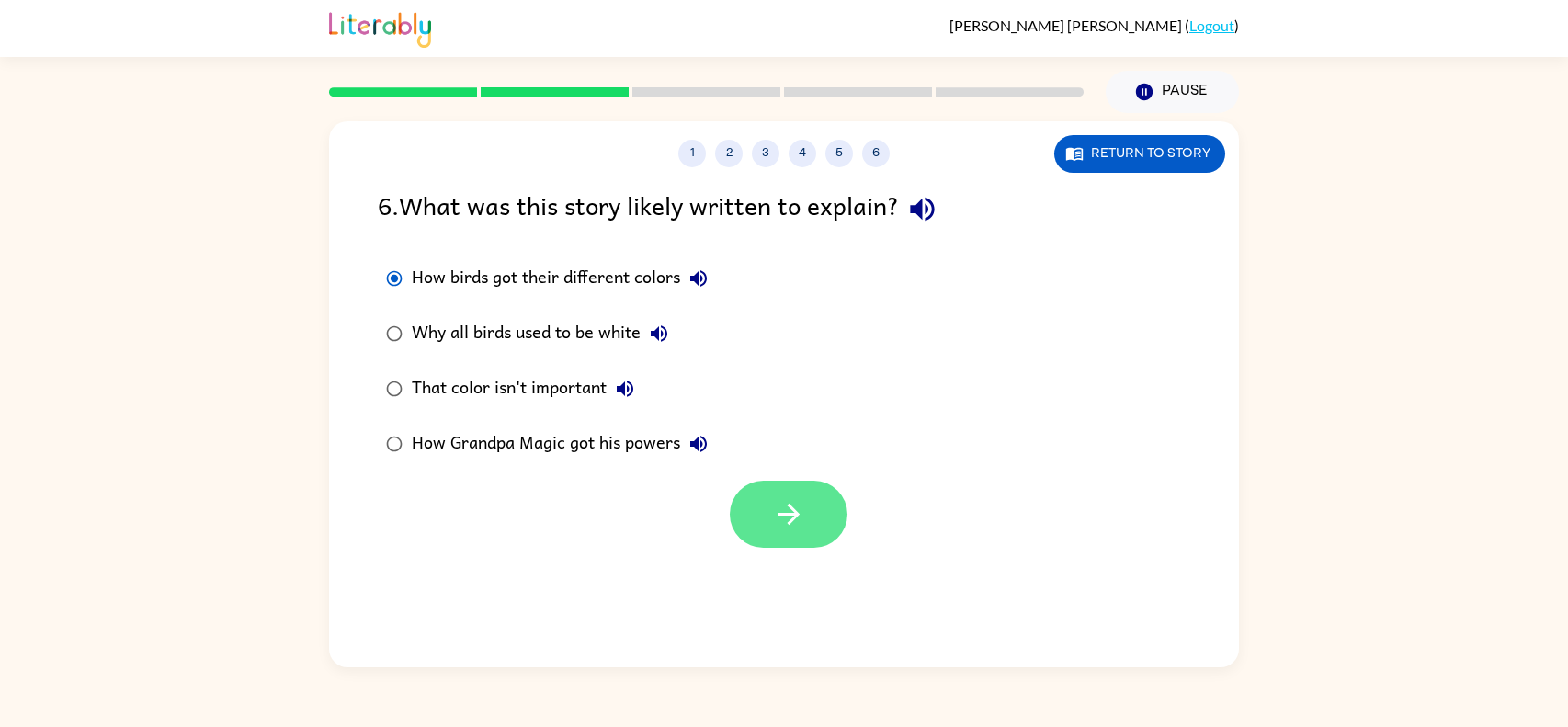
click at [771, 545] on button "button" at bounding box center [788, 514] width 118 height 67
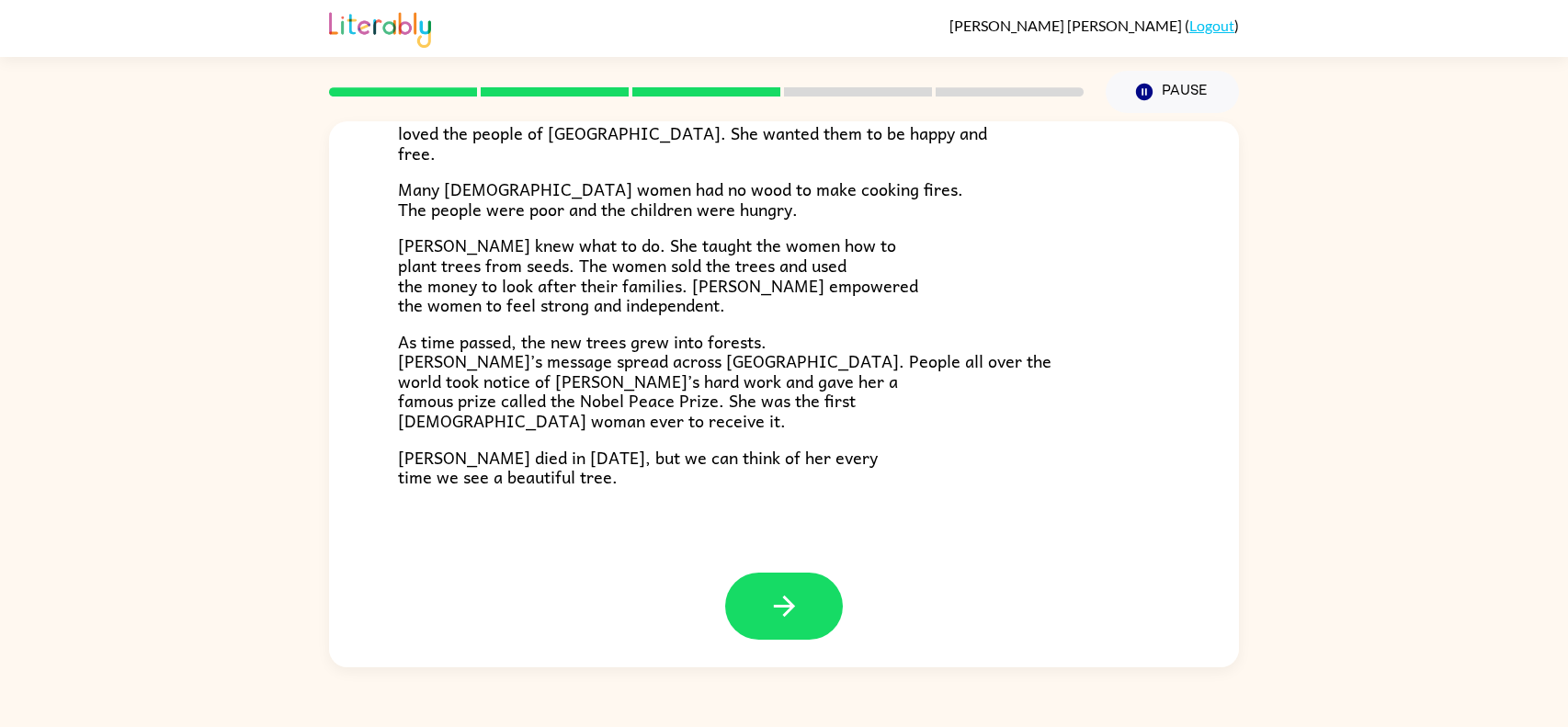
scroll to position [492, 0]
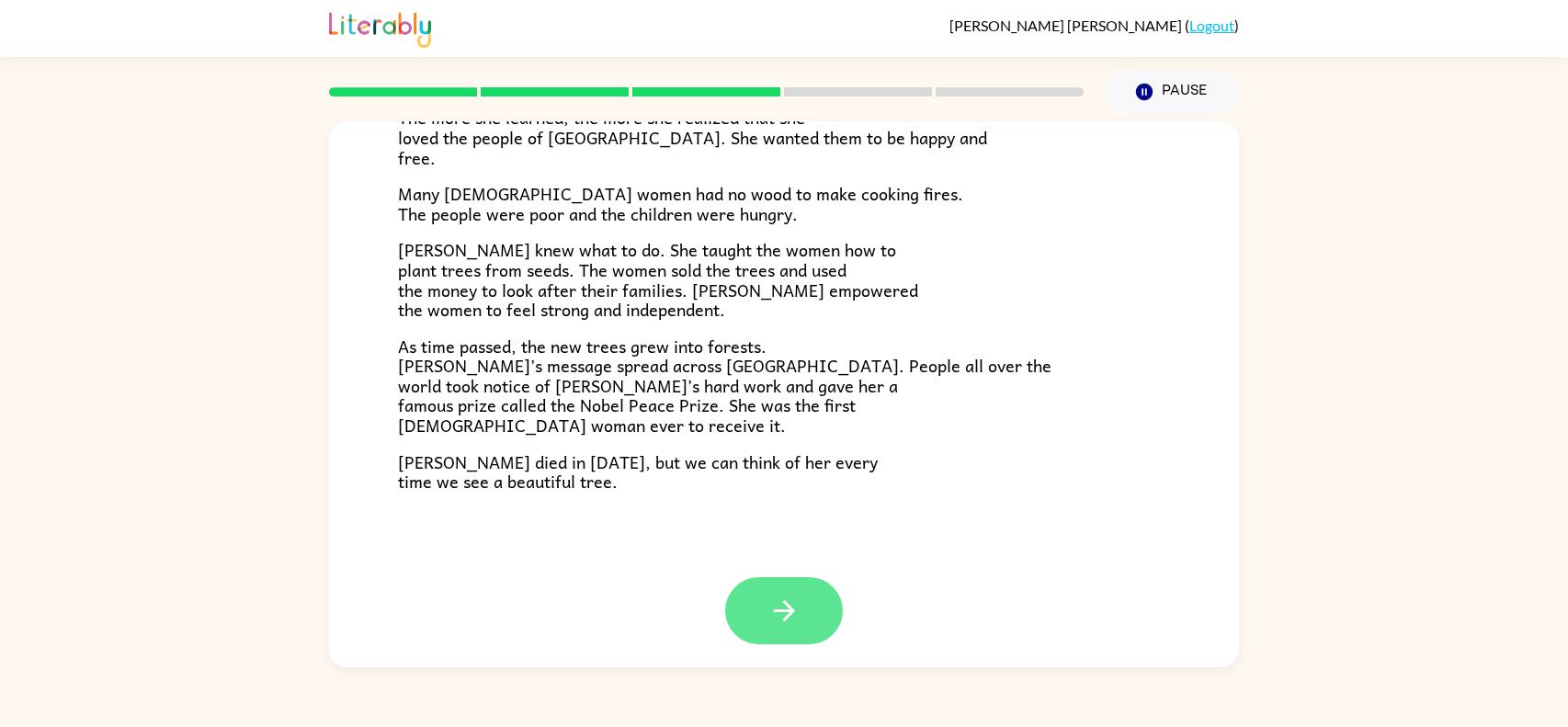
click at [780, 616] on icon "button" at bounding box center [784, 610] width 32 height 32
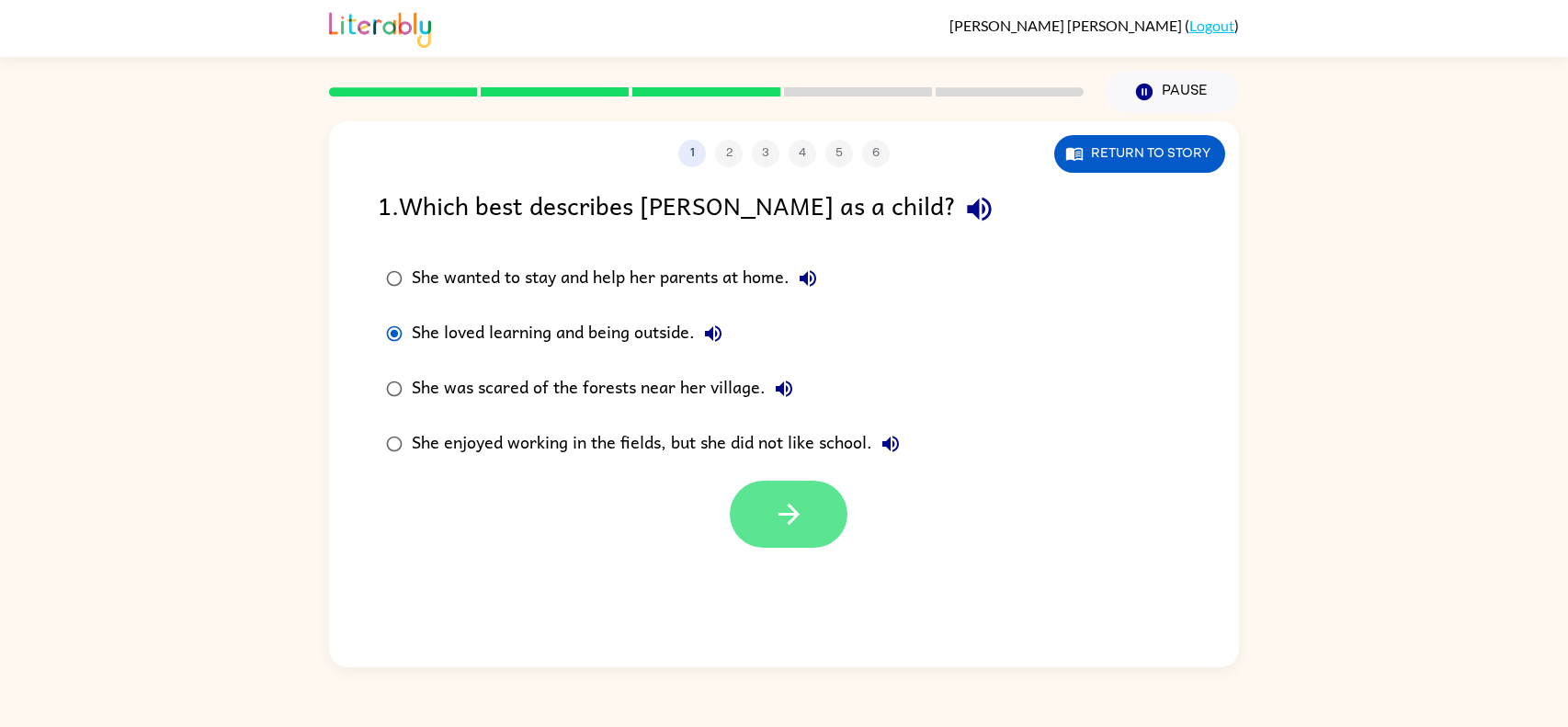
click at [787, 531] on icon "button" at bounding box center [788, 514] width 32 height 32
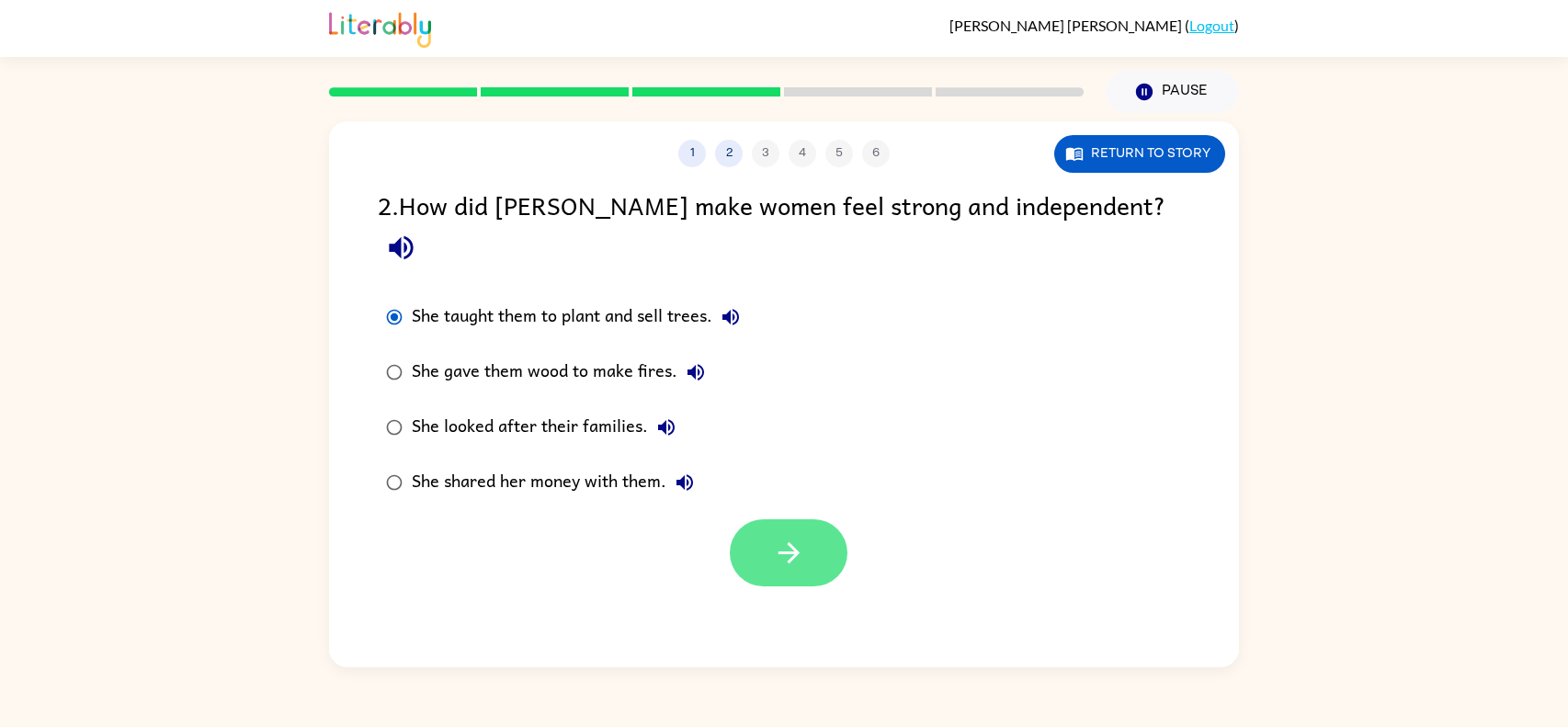
click at [797, 543] on icon "button" at bounding box center [788, 553] width 22 height 22
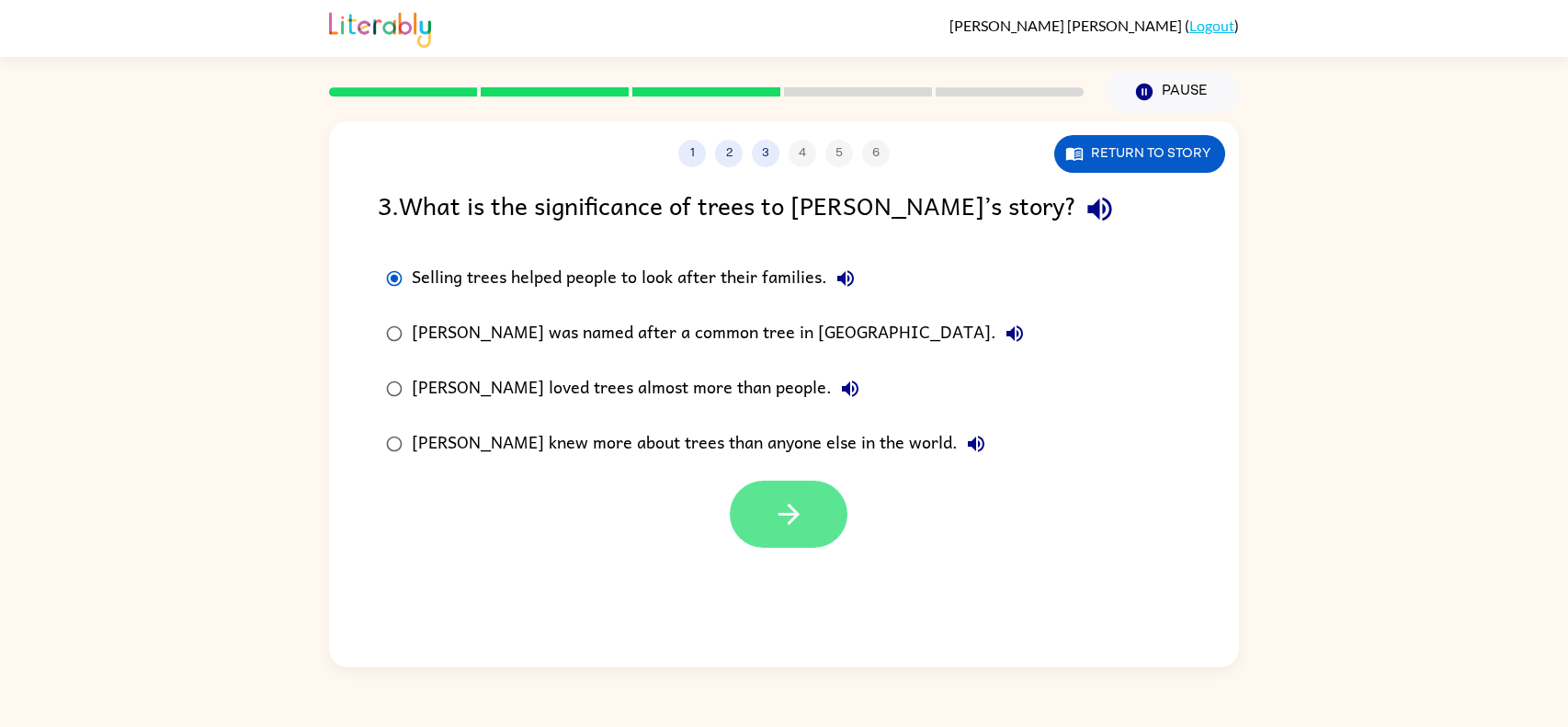
click at [798, 511] on icon "button" at bounding box center [788, 514] width 32 height 32
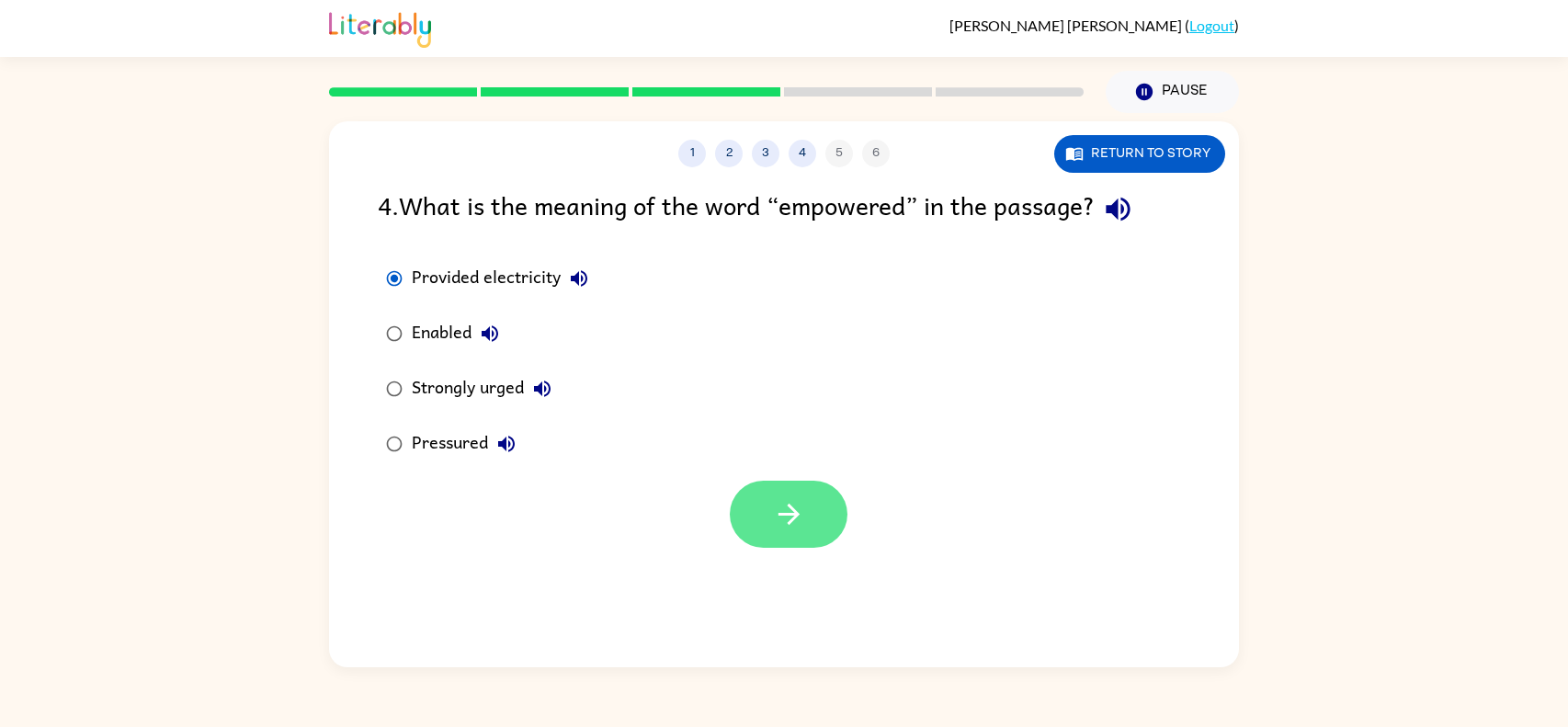
click at [780, 543] on button "button" at bounding box center [788, 514] width 118 height 67
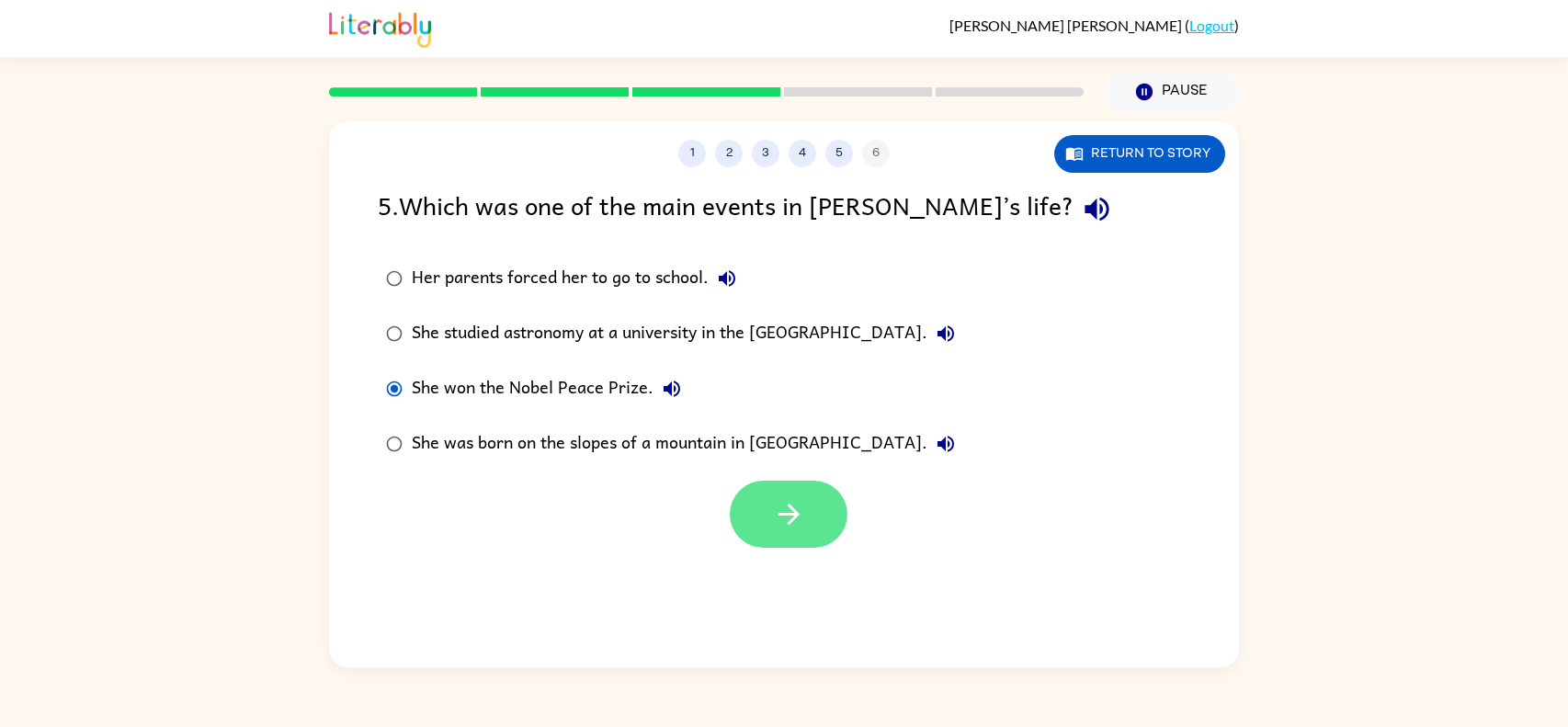
click at [829, 513] on button "button" at bounding box center [788, 514] width 118 height 67
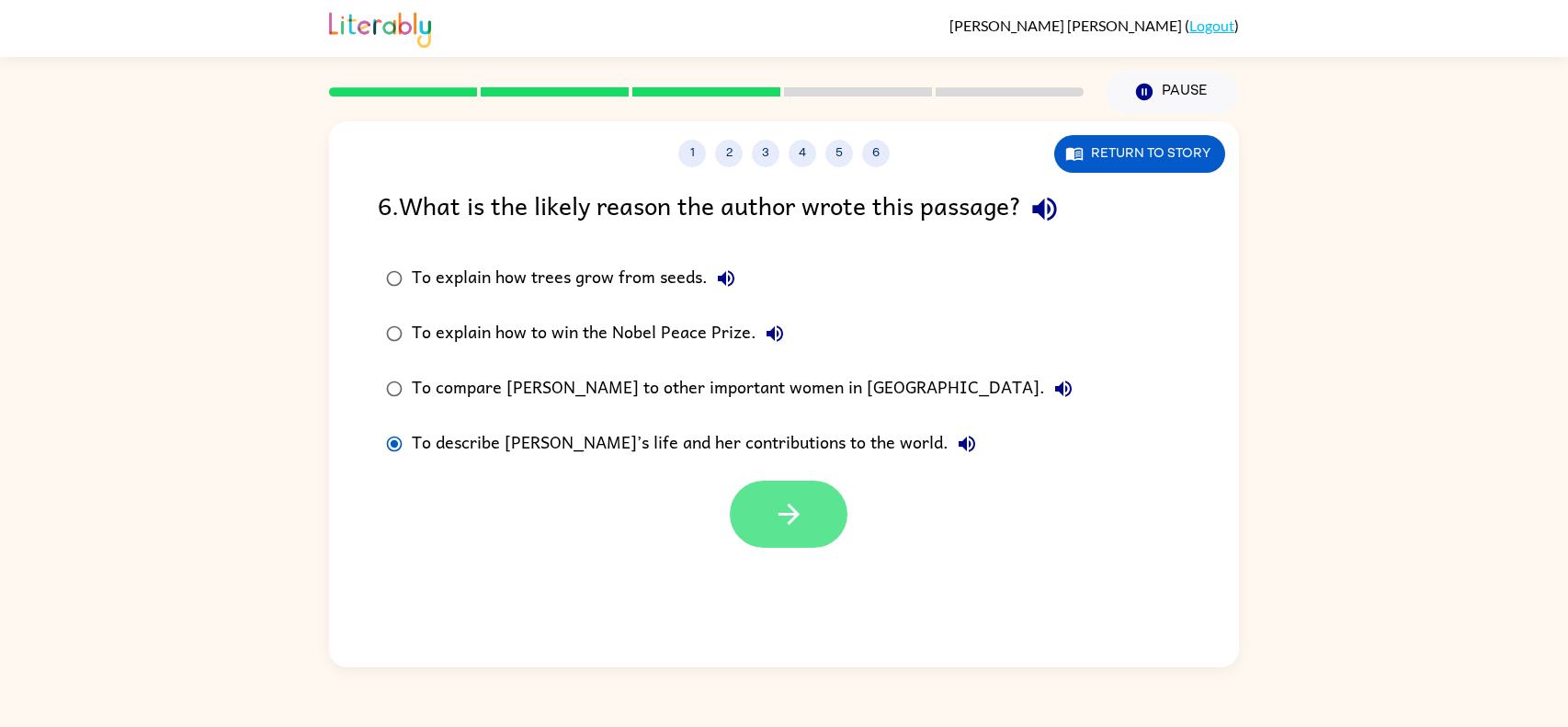
click at [753, 512] on button "button" at bounding box center [788, 514] width 118 height 67
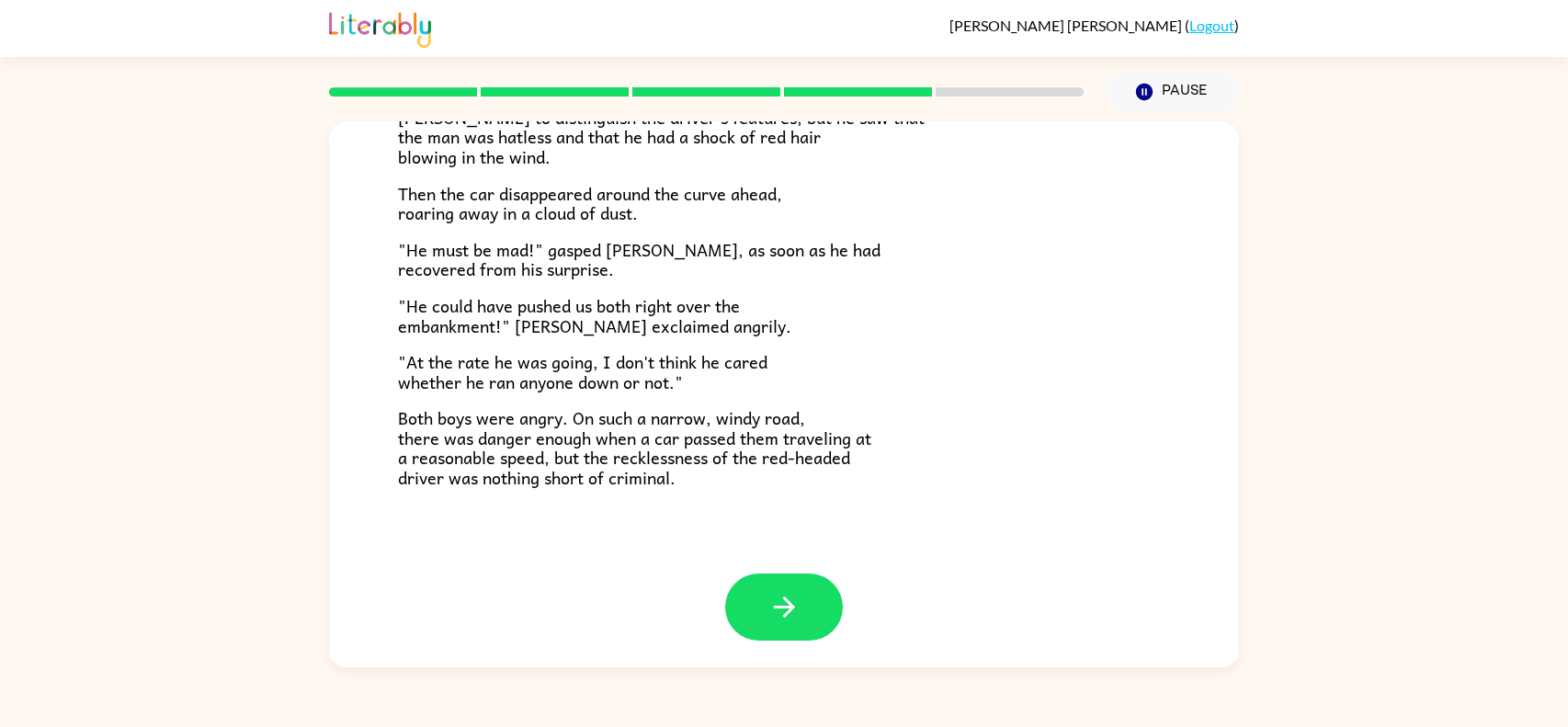
scroll to position [490, 0]
click at [784, 615] on icon "button" at bounding box center [784, 607] width 22 height 22
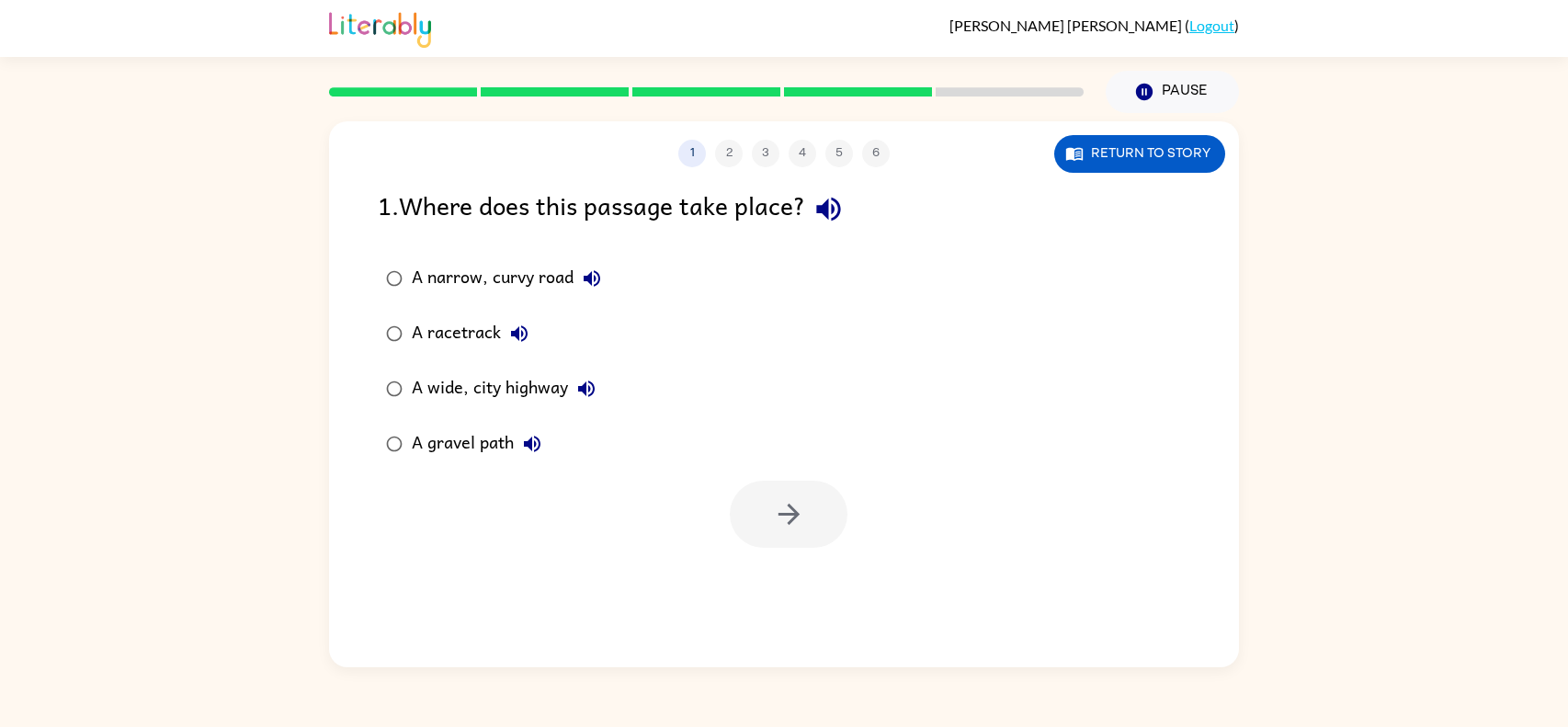
scroll to position [0, 0]
click at [833, 501] on button "button" at bounding box center [788, 514] width 118 height 67
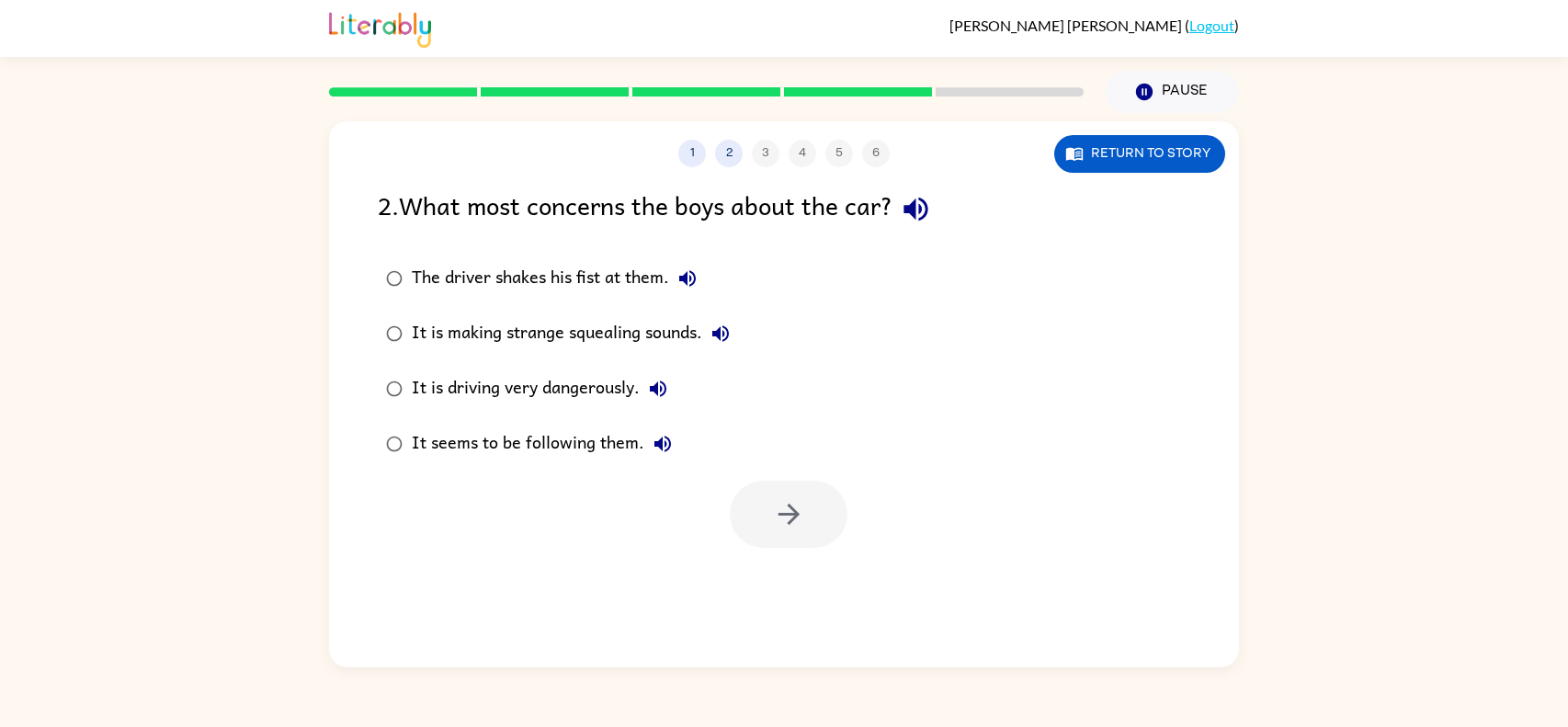
click at [402, 369] on label "It is driving very dangerously." at bounding box center [558, 389] width 380 height 55
click at [735, 493] on div at bounding box center [788, 514] width 118 height 67
click at [811, 561] on div "1 2 3 4 5 6 Return to story 2 . What most concerns the boys about the car? The …" at bounding box center [784, 394] width 910 height 546
click at [799, 526] on icon "button" at bounding box center [788, 514] width 32 height 32
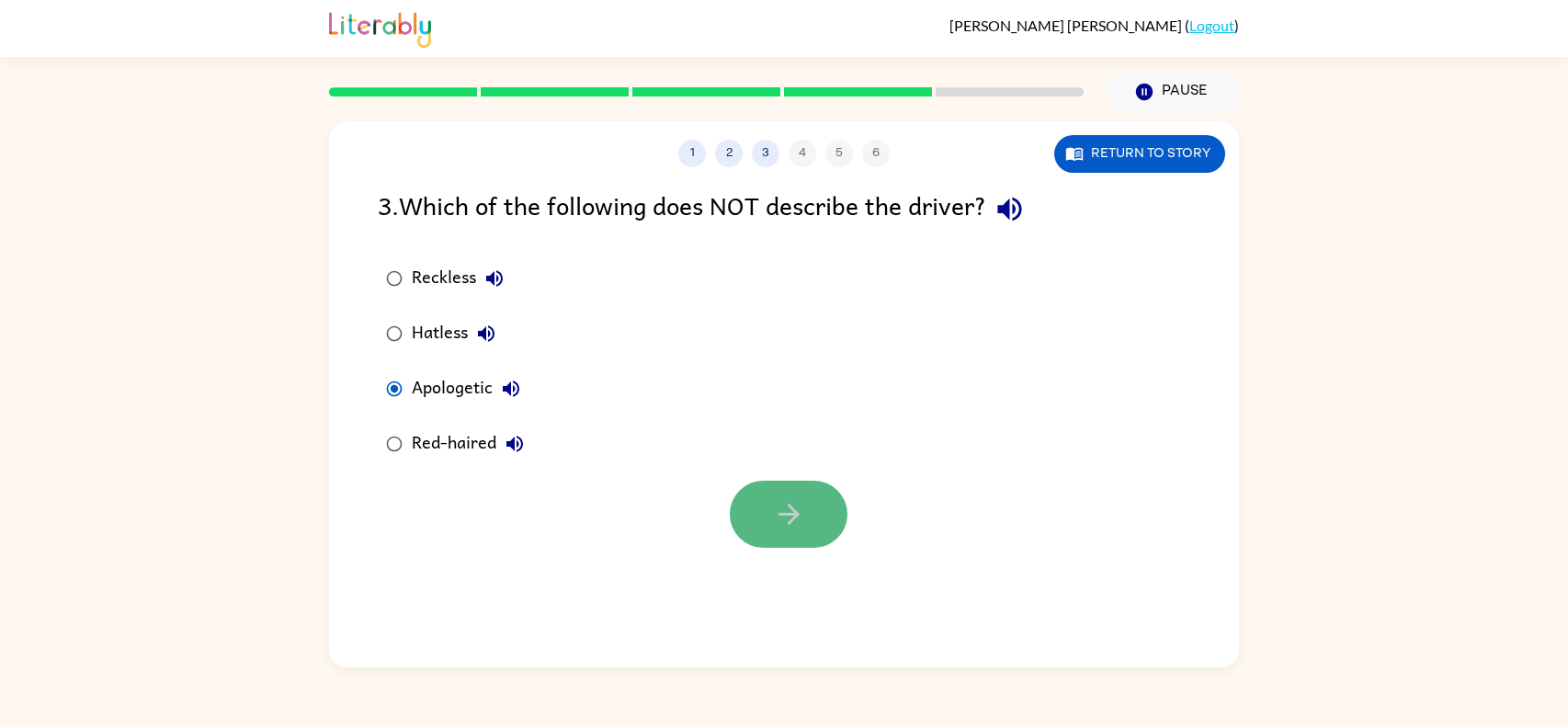
click at [806, 510] on button "button" at bounding box center [788, 514] width 118 height 67
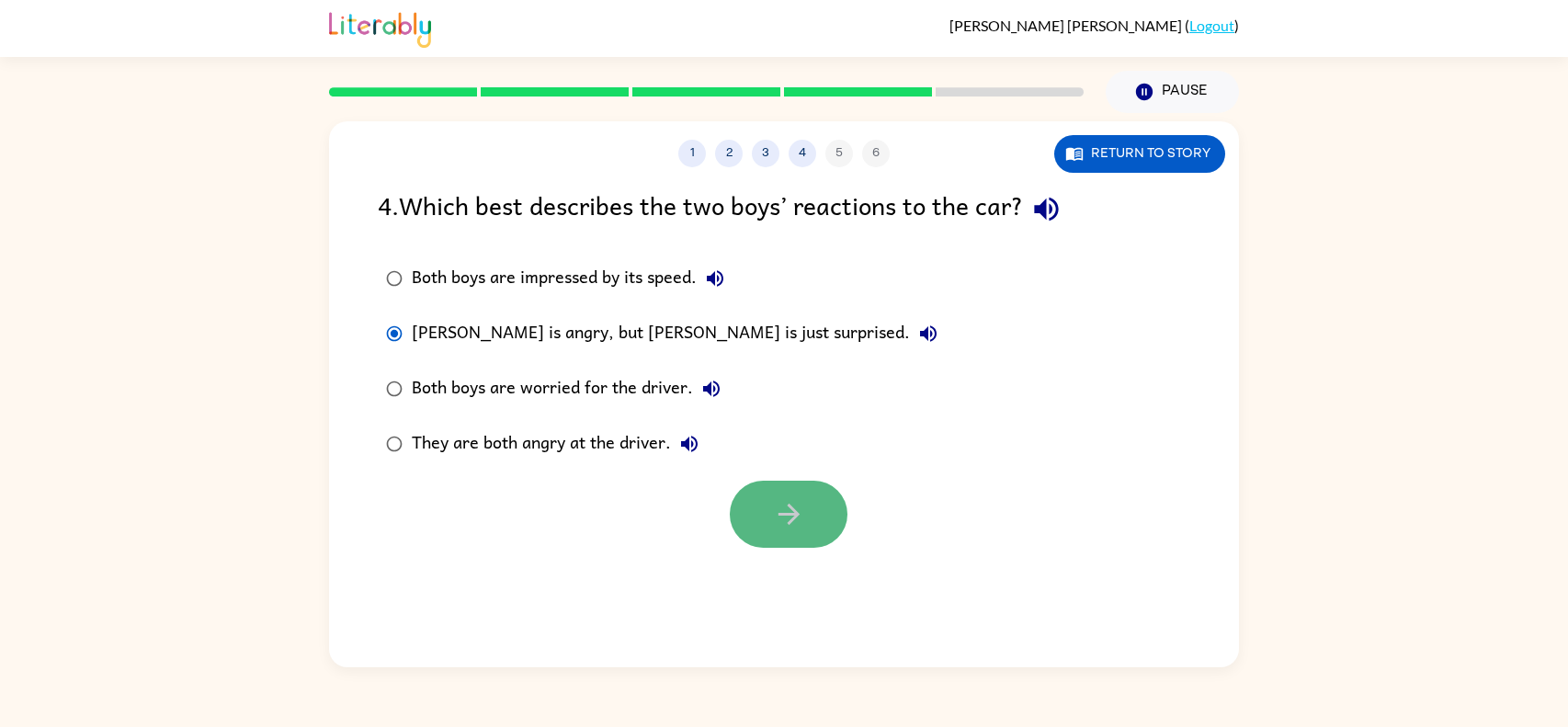
click at [801, 523] on icon "button" at bounding box center [788, 514] width 32 height 32
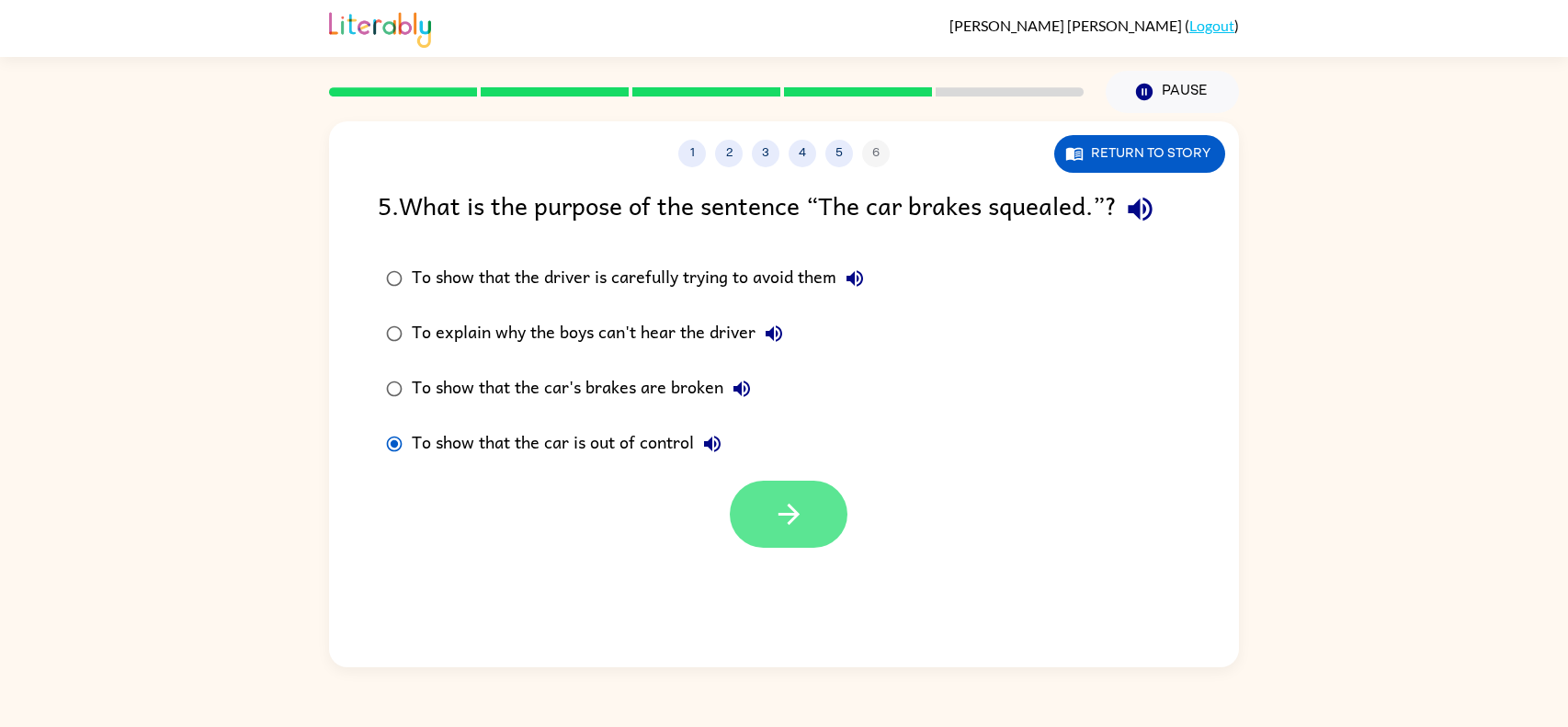
click at [789, 538] on button "button" at bounding box center [788, 514] width 118 height 67
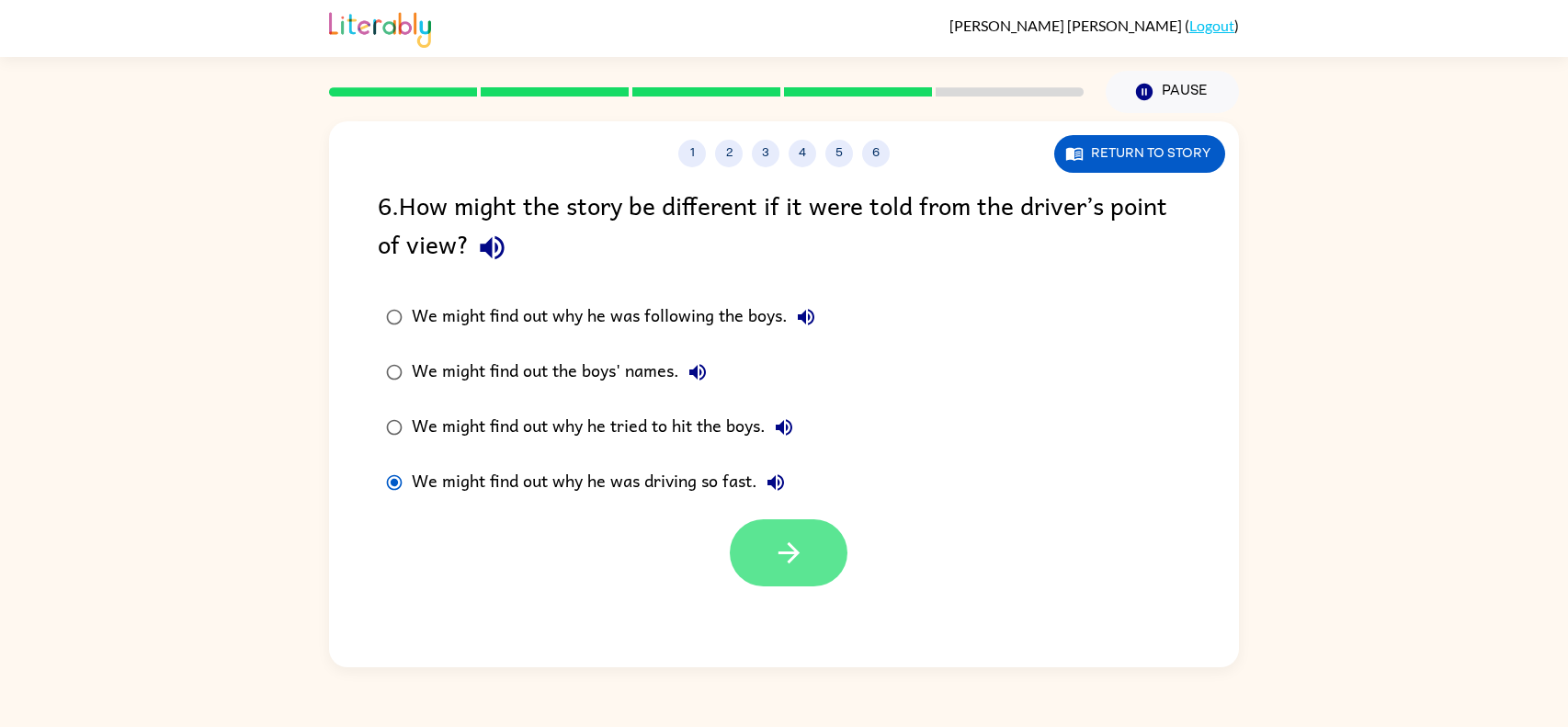
click at [798, 553] on icon "button" at bounding box center [788, 553] width 22 height 22
